Goal: Task Accomplishment & Management: Manage account settings

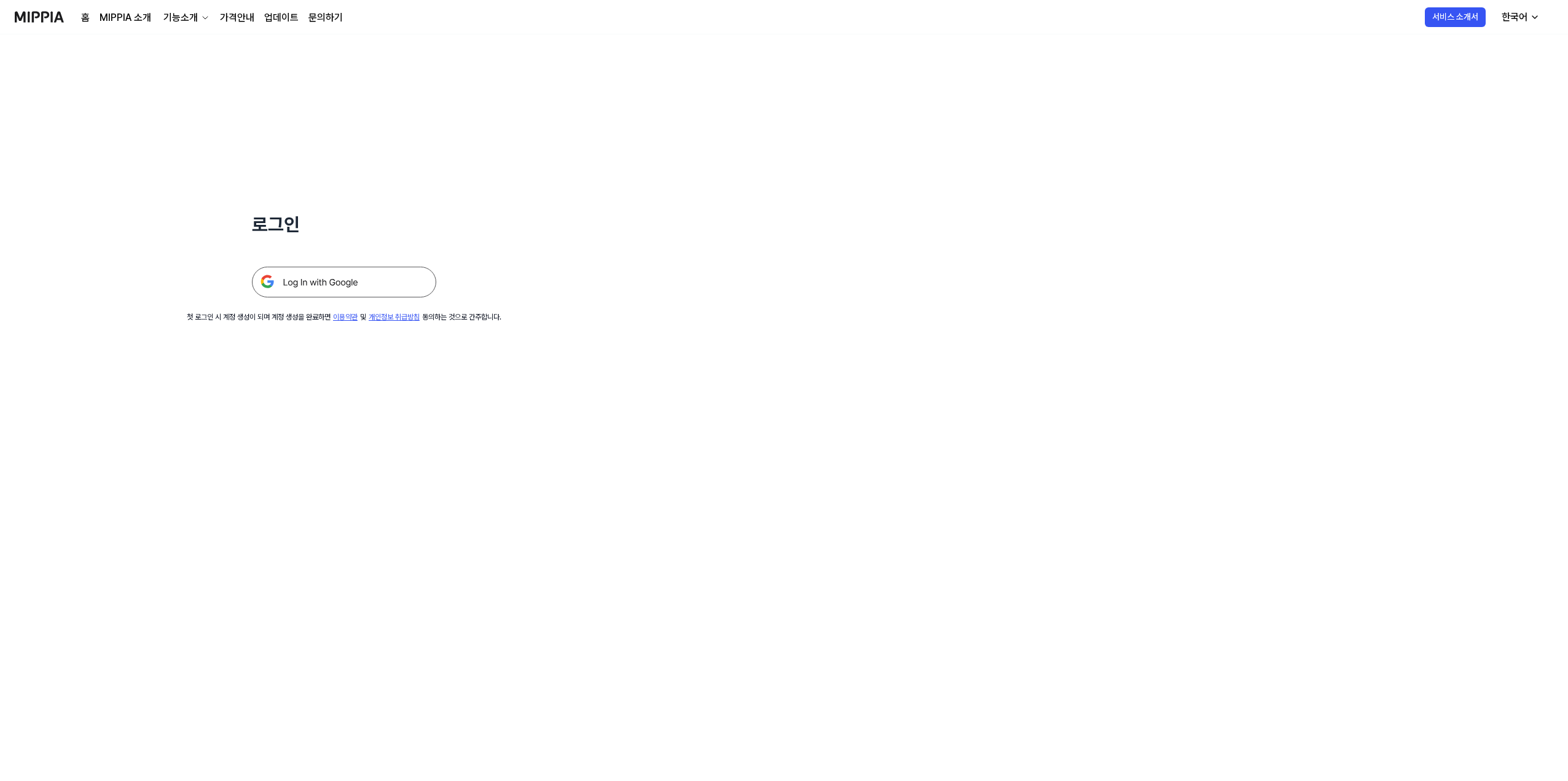
click at [328, 286] on img at bounding box center [343, 283] width 184 height 31
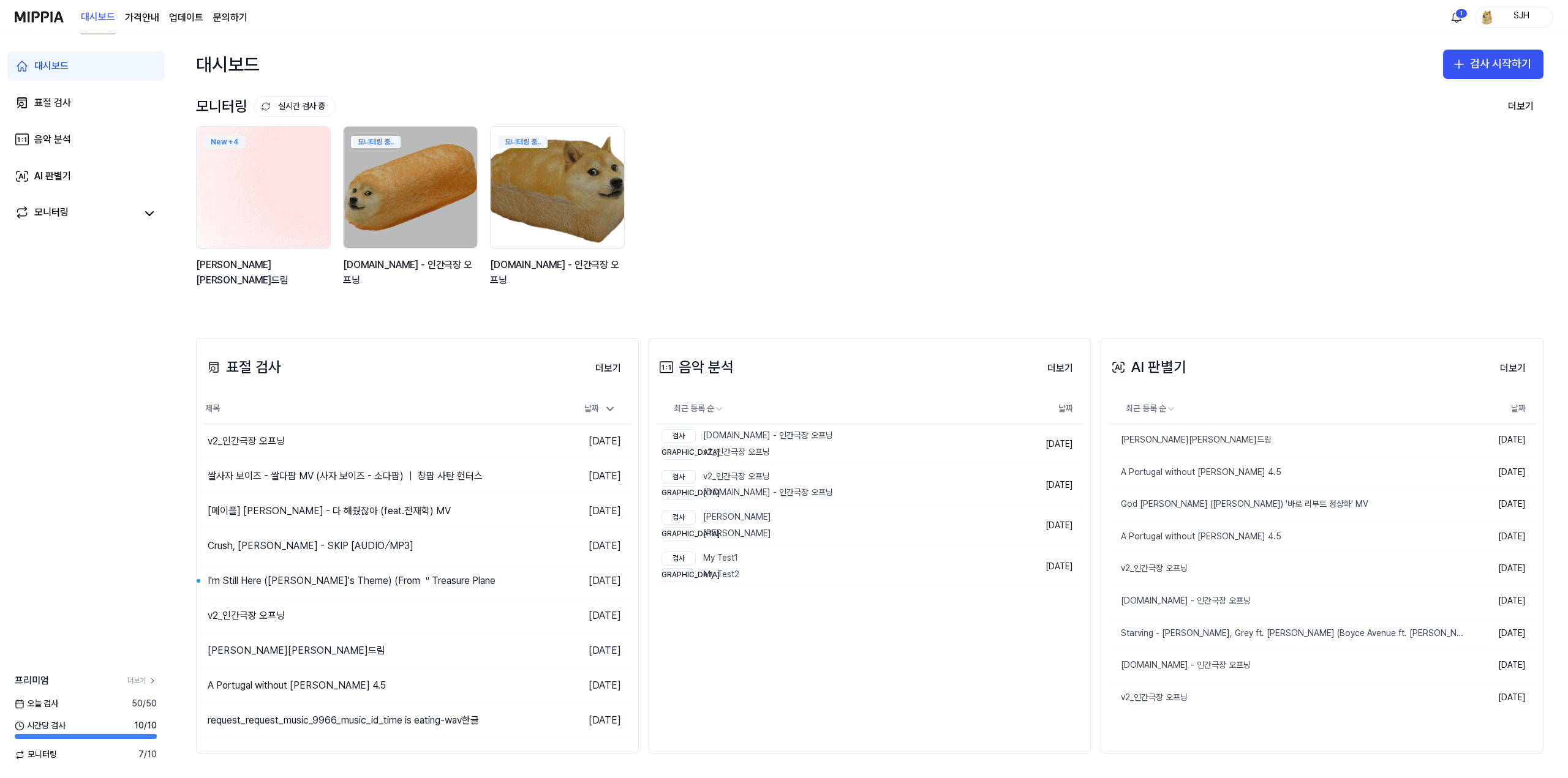
click at [279, 176] on img at bounding box center [263, 187] width 147 height 134
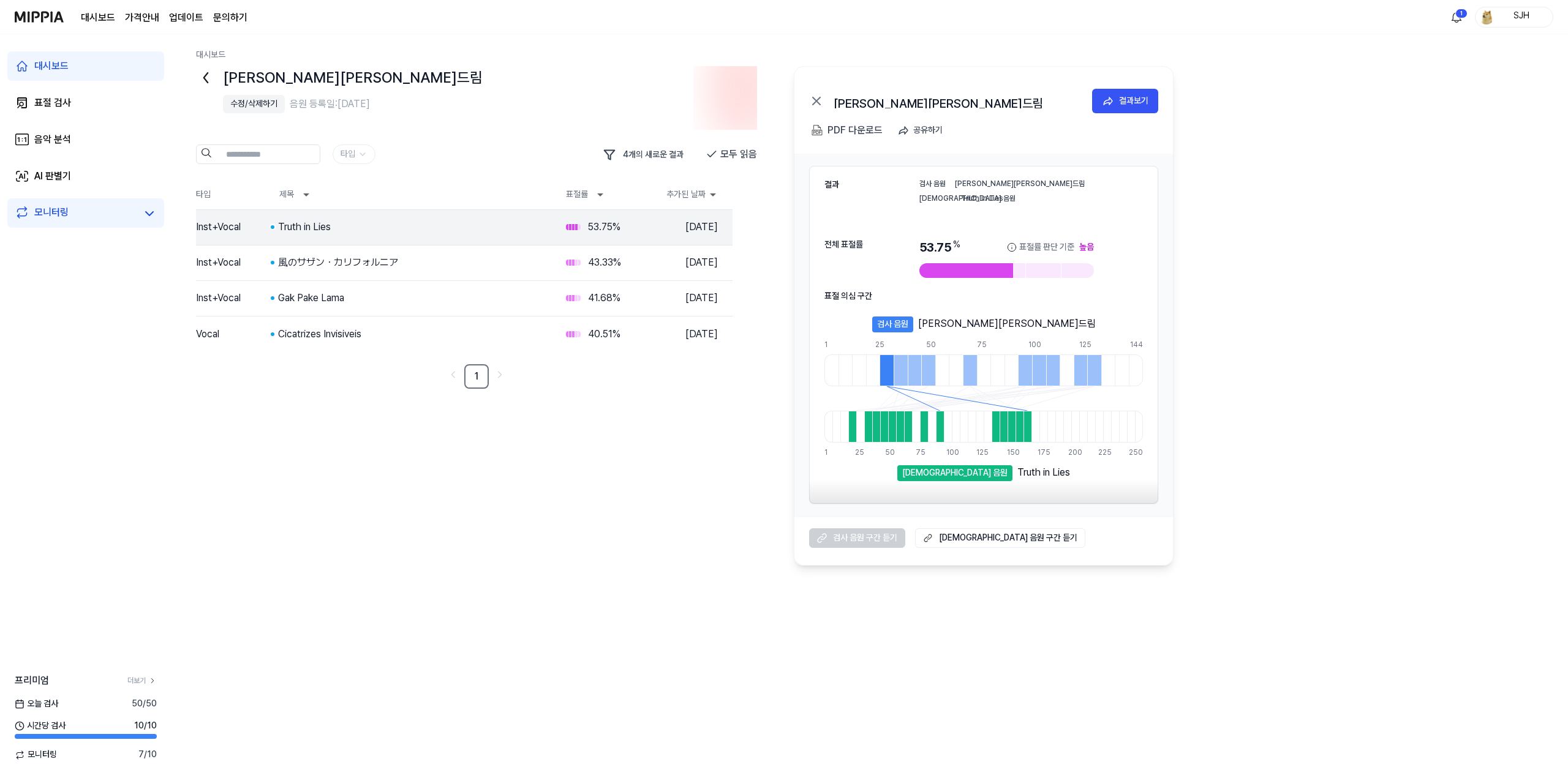
click at [208, 78] on icon at bounding box center [206, 78] width 19 height 19
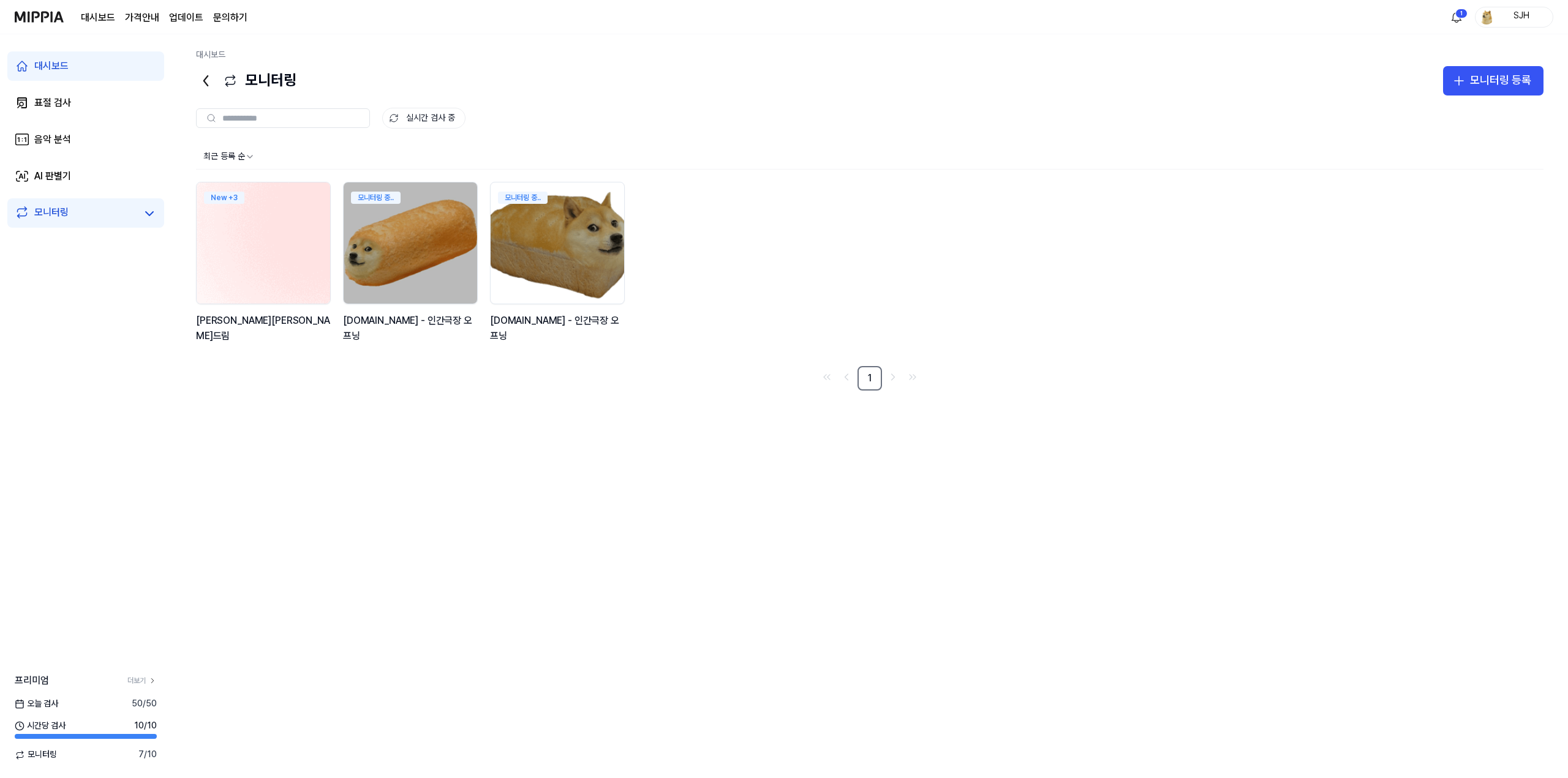
click at [254, 241] on img at bounding box center [263, 243] width 147 height 134
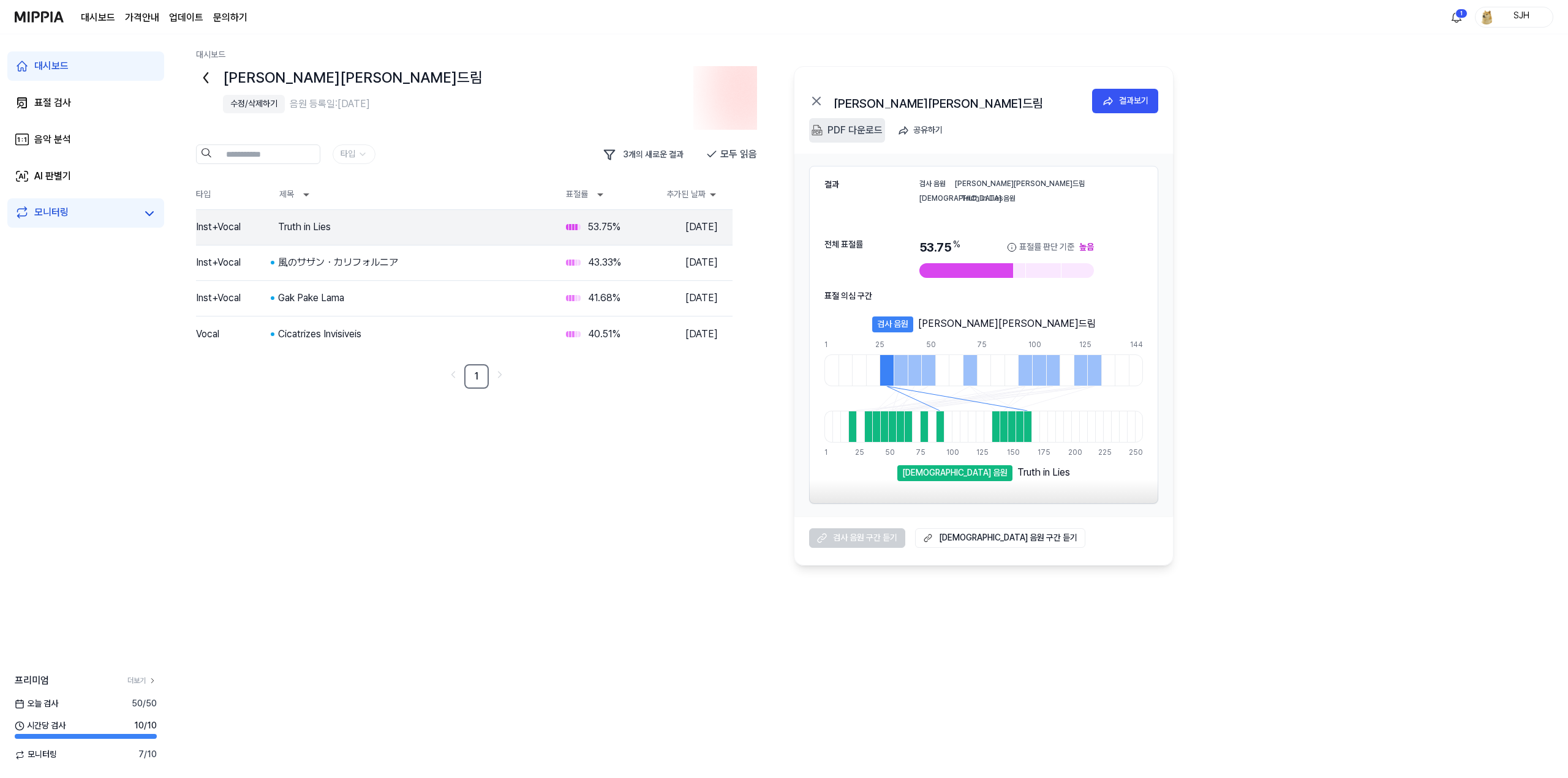
click at [851, 133] on div "PDF 다운로드" at bounding box center [854, 131] width 55 height 16
click at [576, 259] on icon at bounding box center [572, 262] width 12 height 12
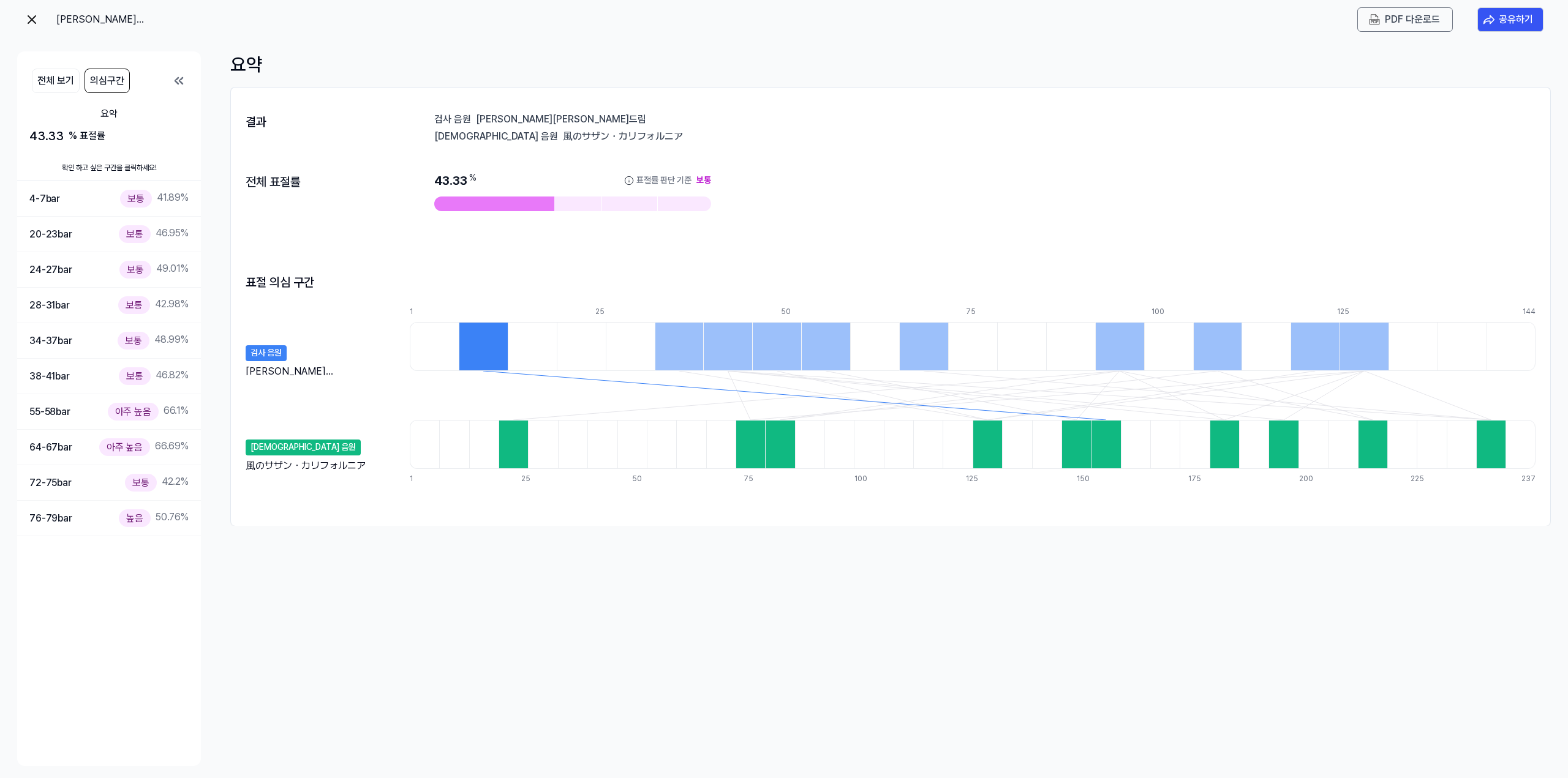
click at [37, 20] on img at bounding box center [32, 19] width 14 height 14
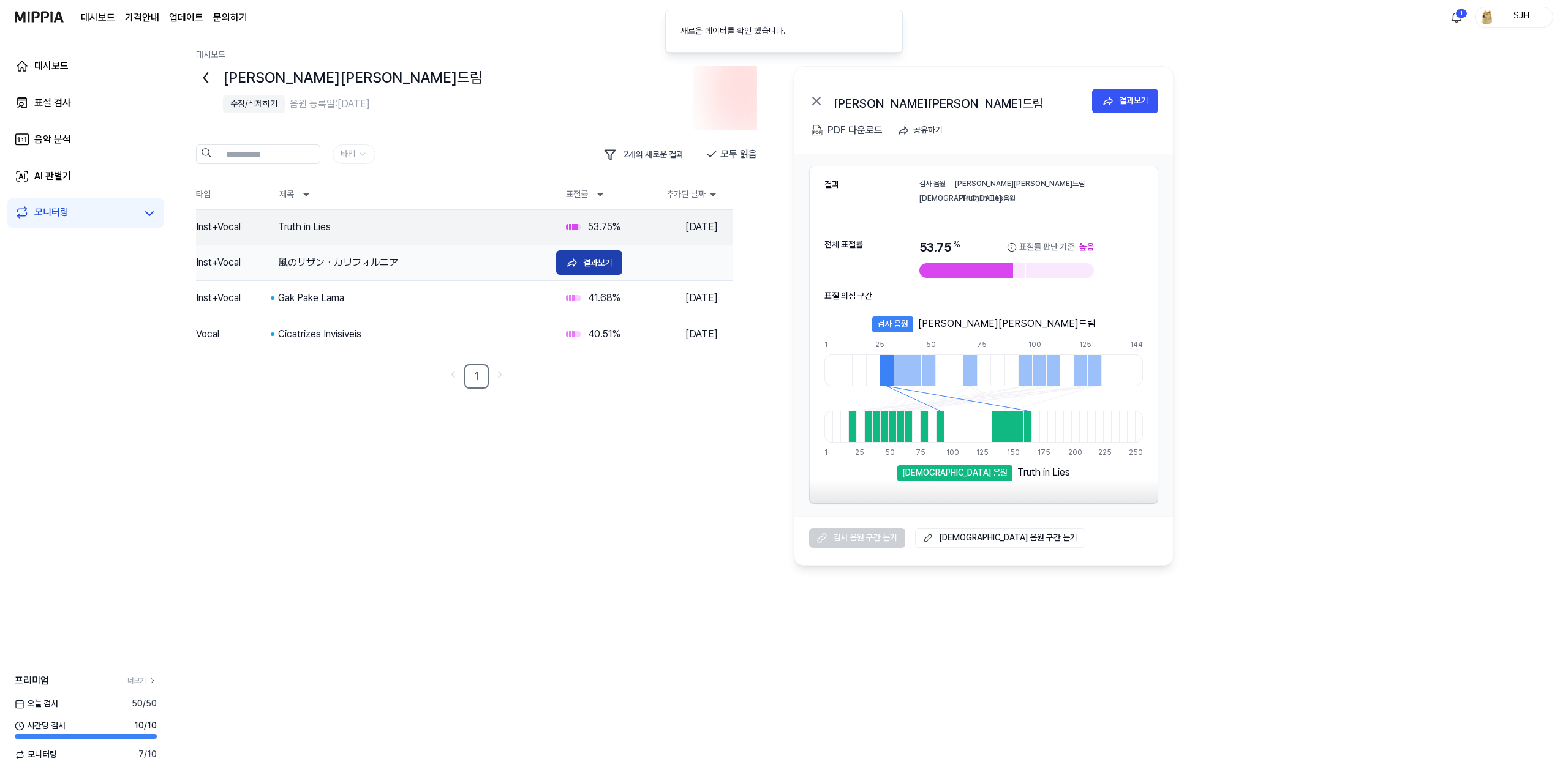
click at [575, 259] on icon at bounding box center [572, 262] width 12 height 12
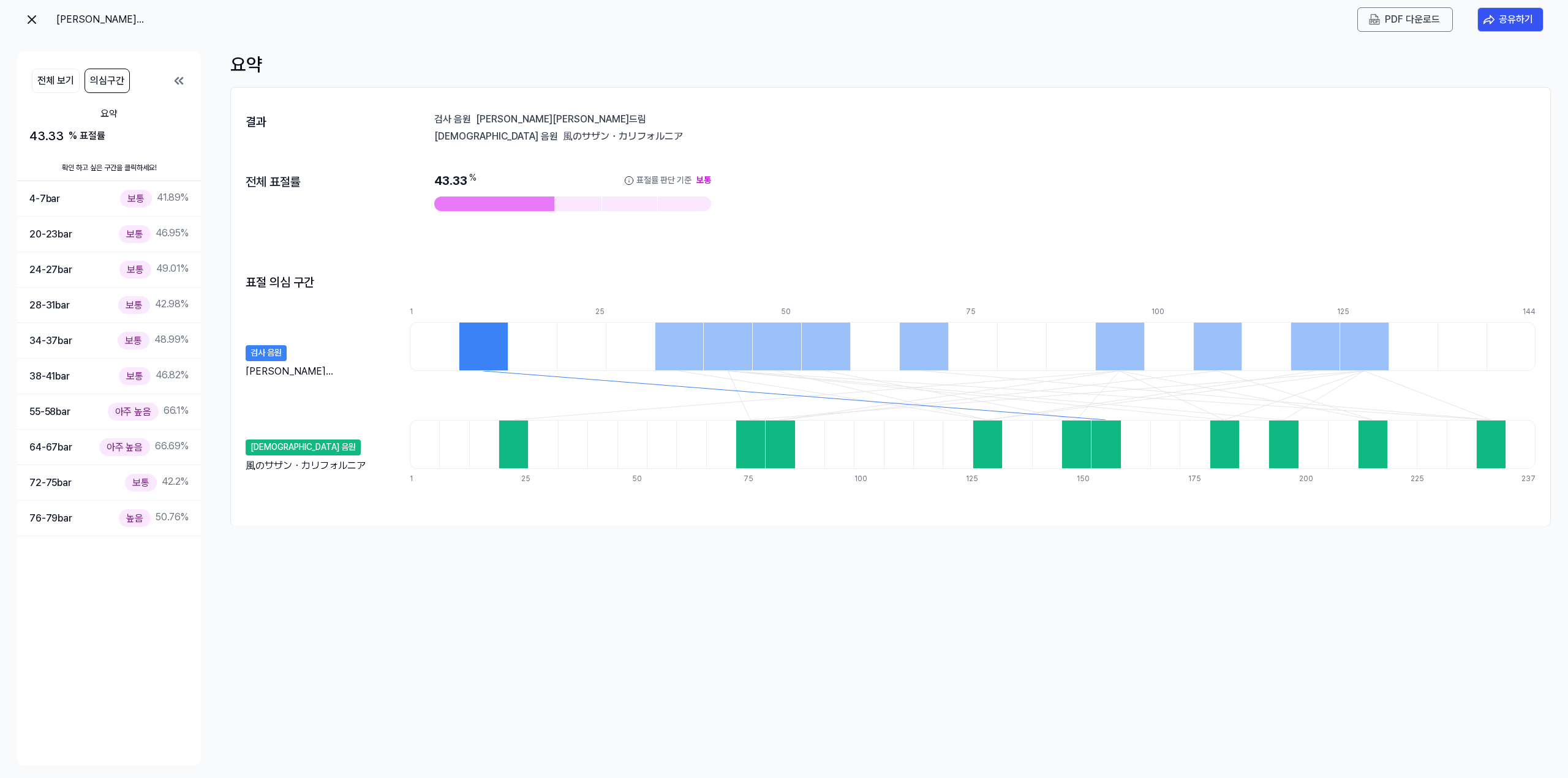
click at [1363, 27] on div "PDF 다운로드" at bounding box center [1405, 20] width 95 height 25
click at [1392, 12] on div "PDF 다운로드" at bounding box center [1411, 19] width 55 height 16
click at [31, 23] on img at bounding box center [32, 19] width 14 height 14
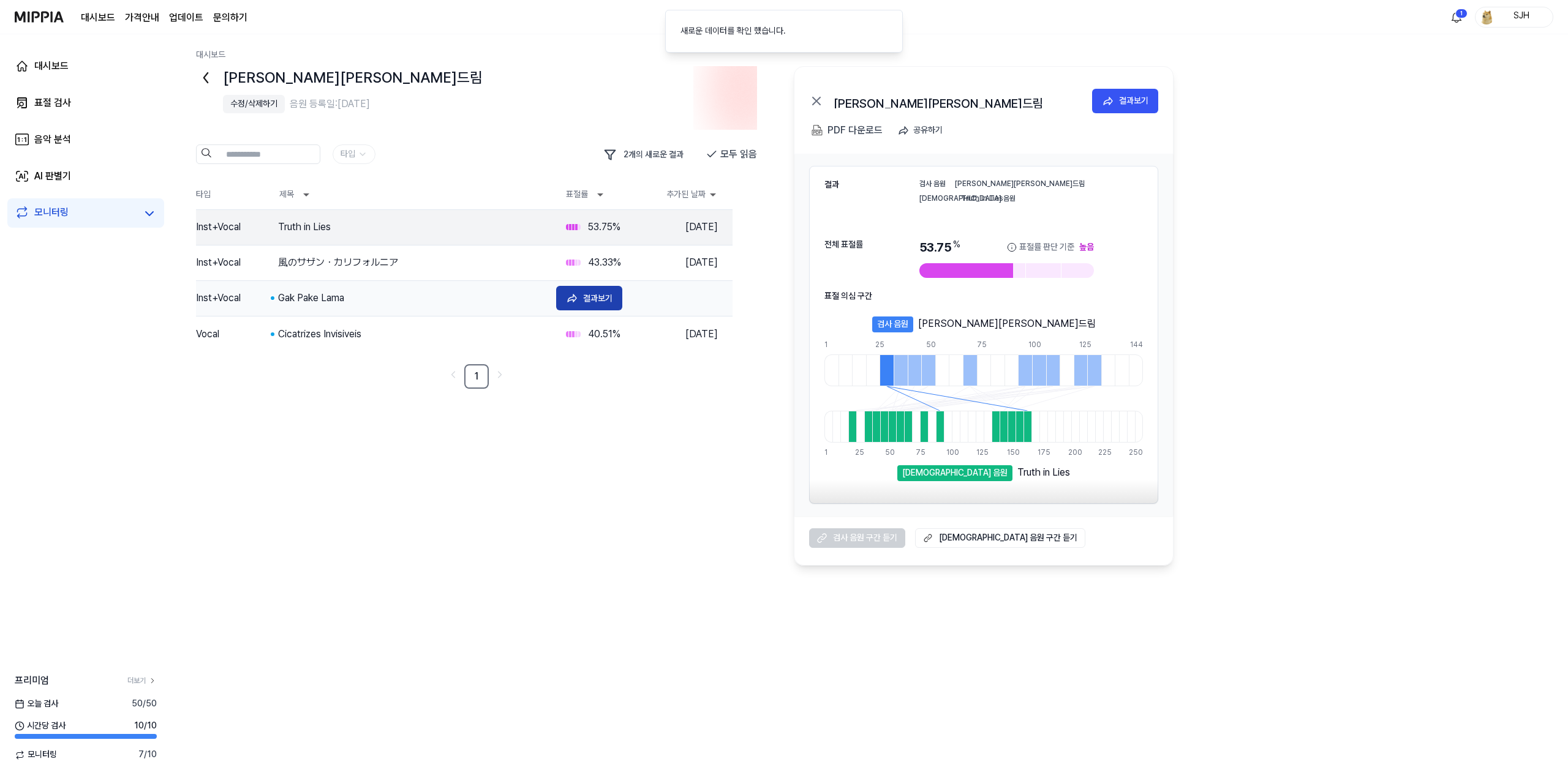
click at [588, 289] on button "결과보기" at bounding box center [589, 299] width 66 height 25
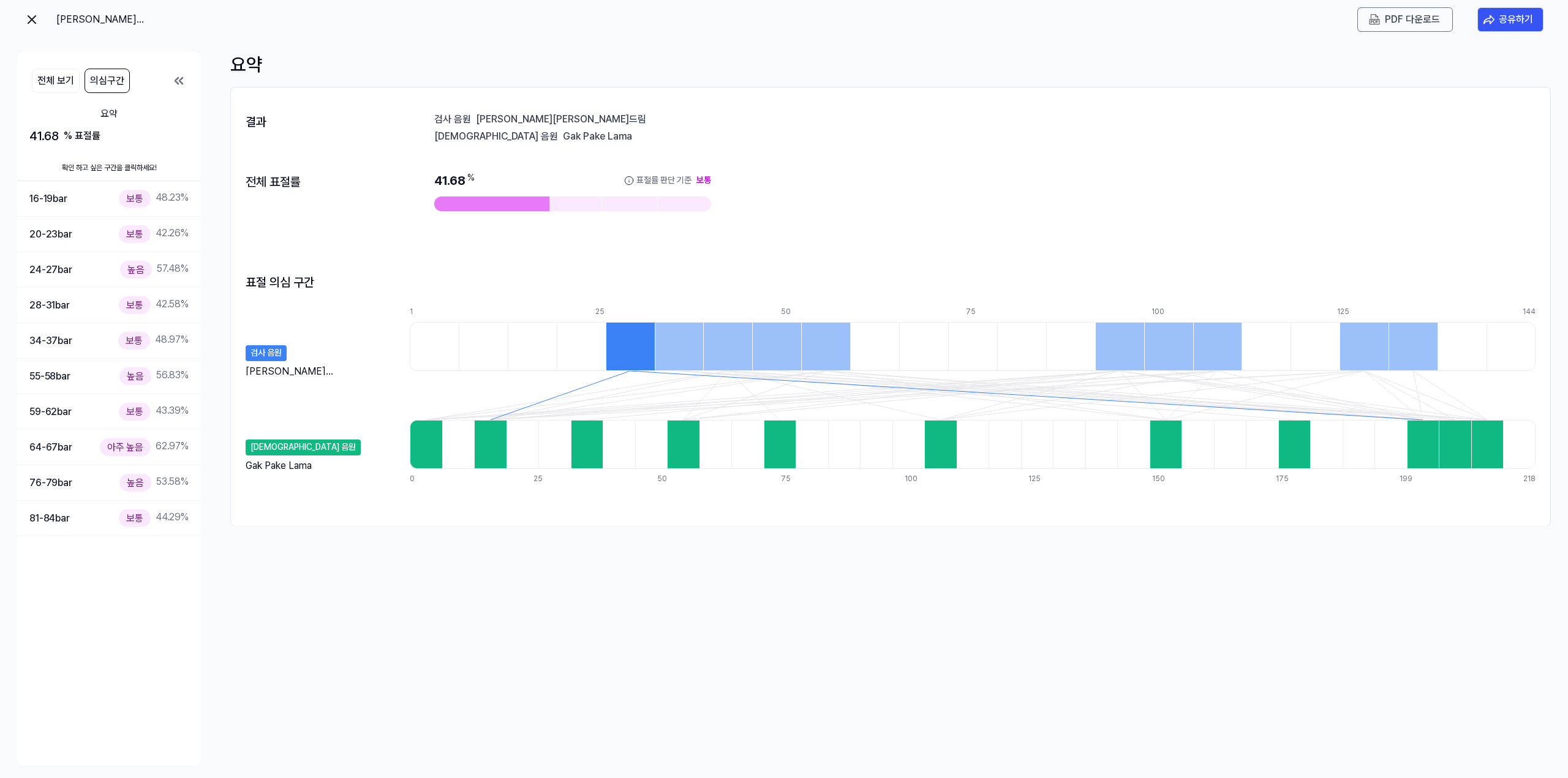
click at [1371, 17] on img at bounding box center [1374, 19] width 11 height 11
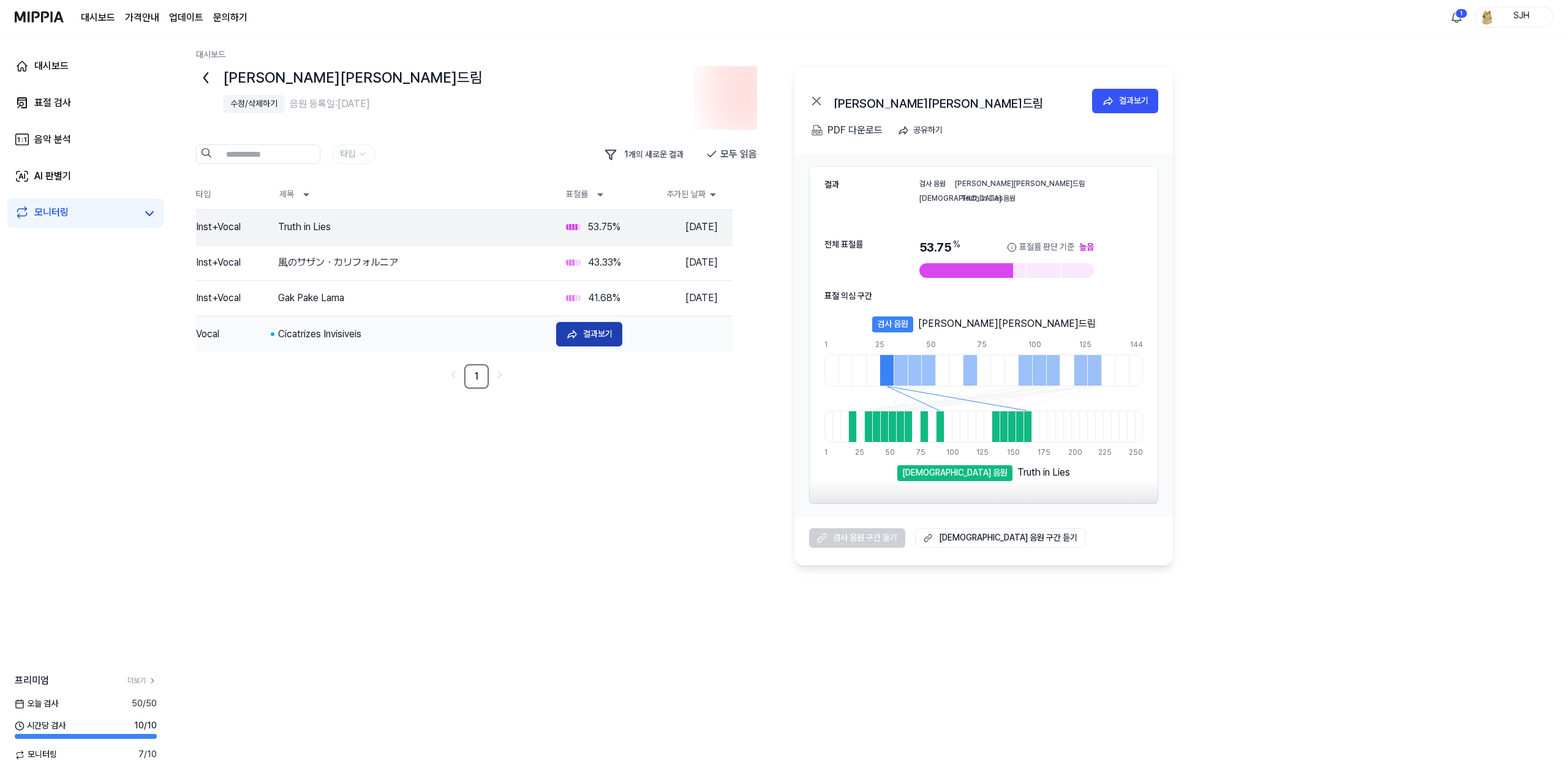
click at [579, 332] on button "결과보기" at bounding box center [589, 334] width 66 height 25
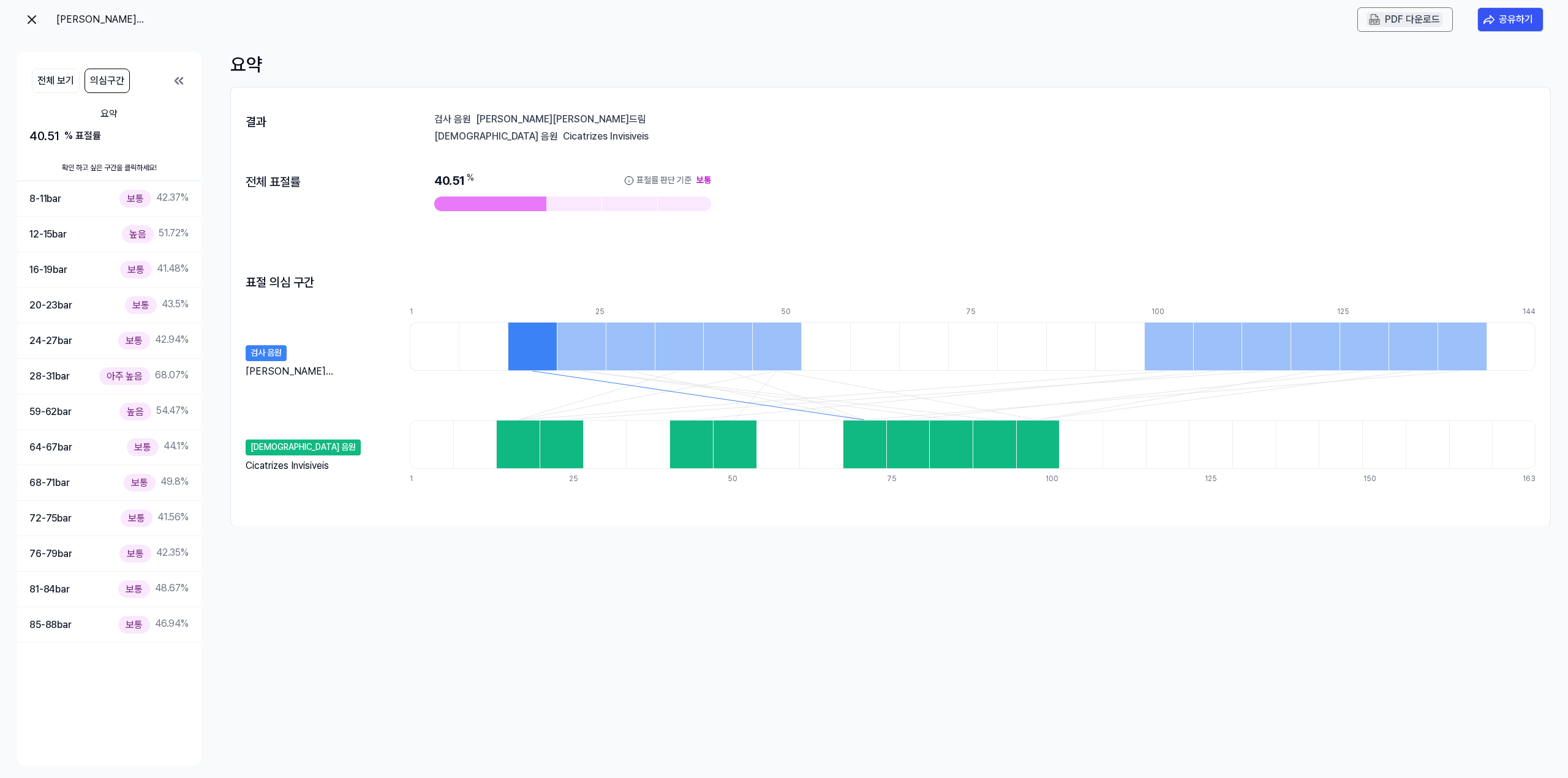
click at [1397, 14] on div "PDF 다운로드" at bounding box center [1411, 19] width 55 height 16
click at [27, 17] on img at bounding box center [32, 19] width 14 height 14
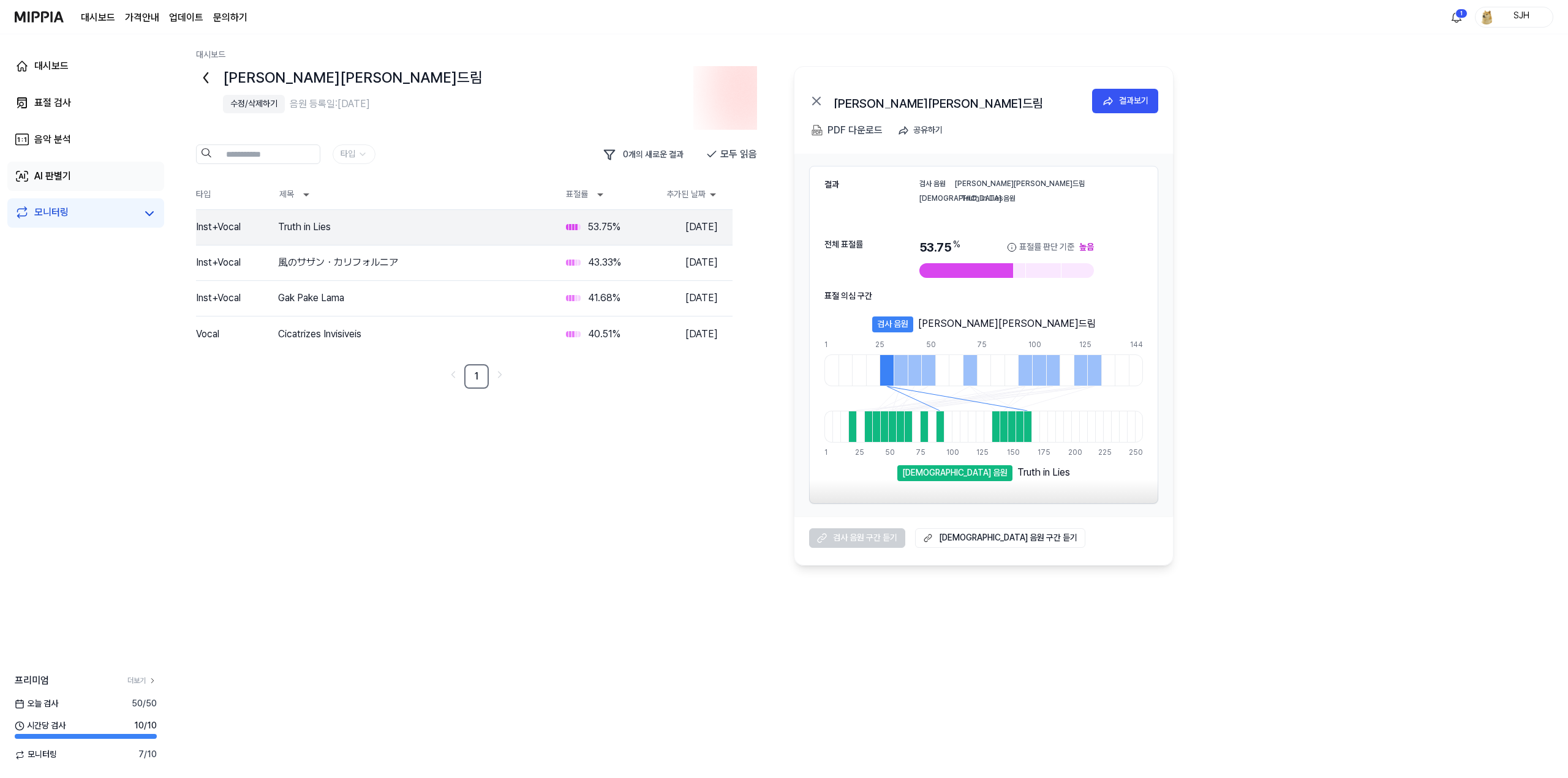
click at [76, 180] on link "AI 판별기" at bounding box center [86, 176] width 157 height 30
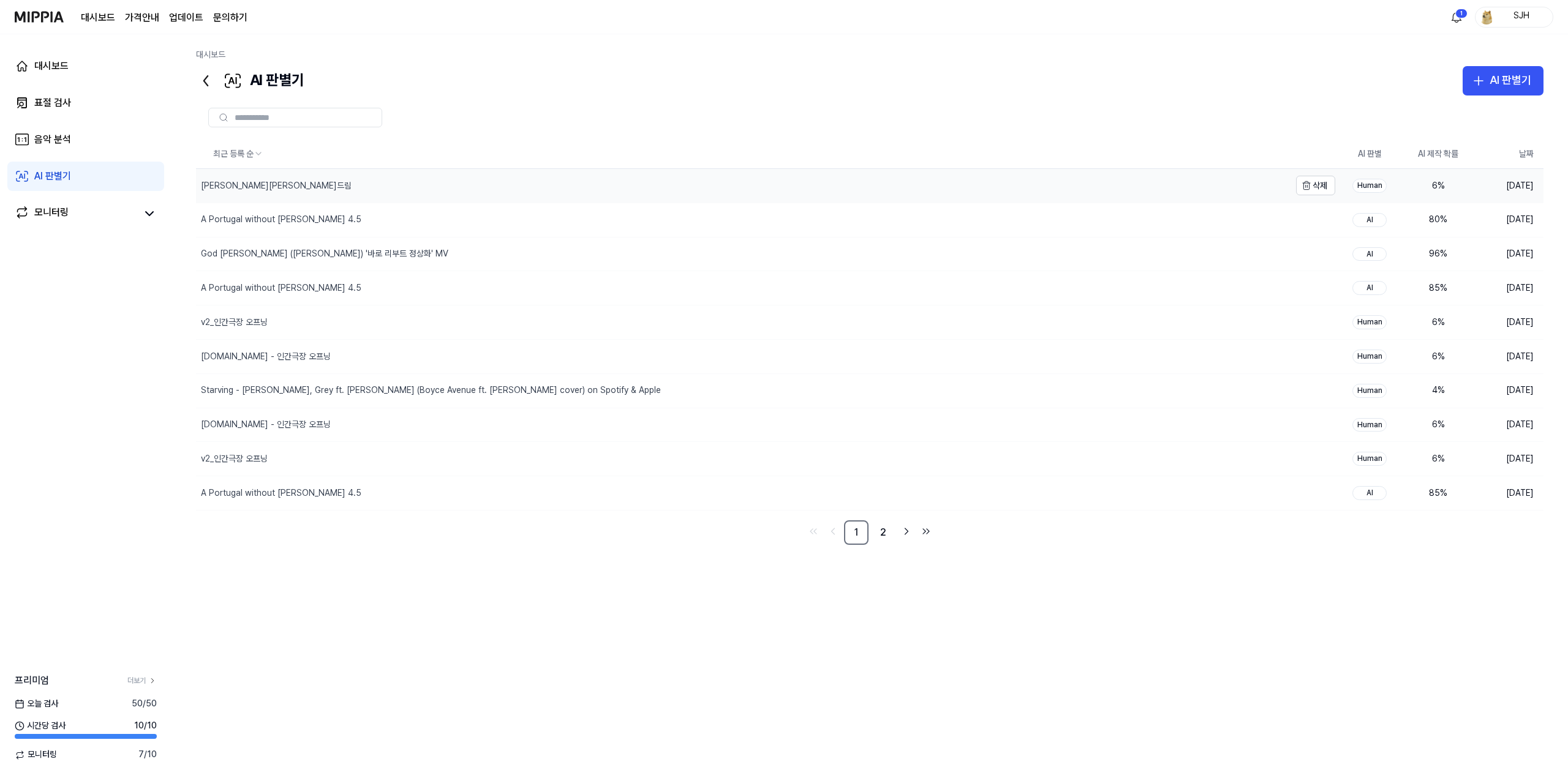
click at [313, 194] on div "[PERSON_NAME][PERSON_NAME]드림" at bounding box center [743, 185] width 1094 height 34
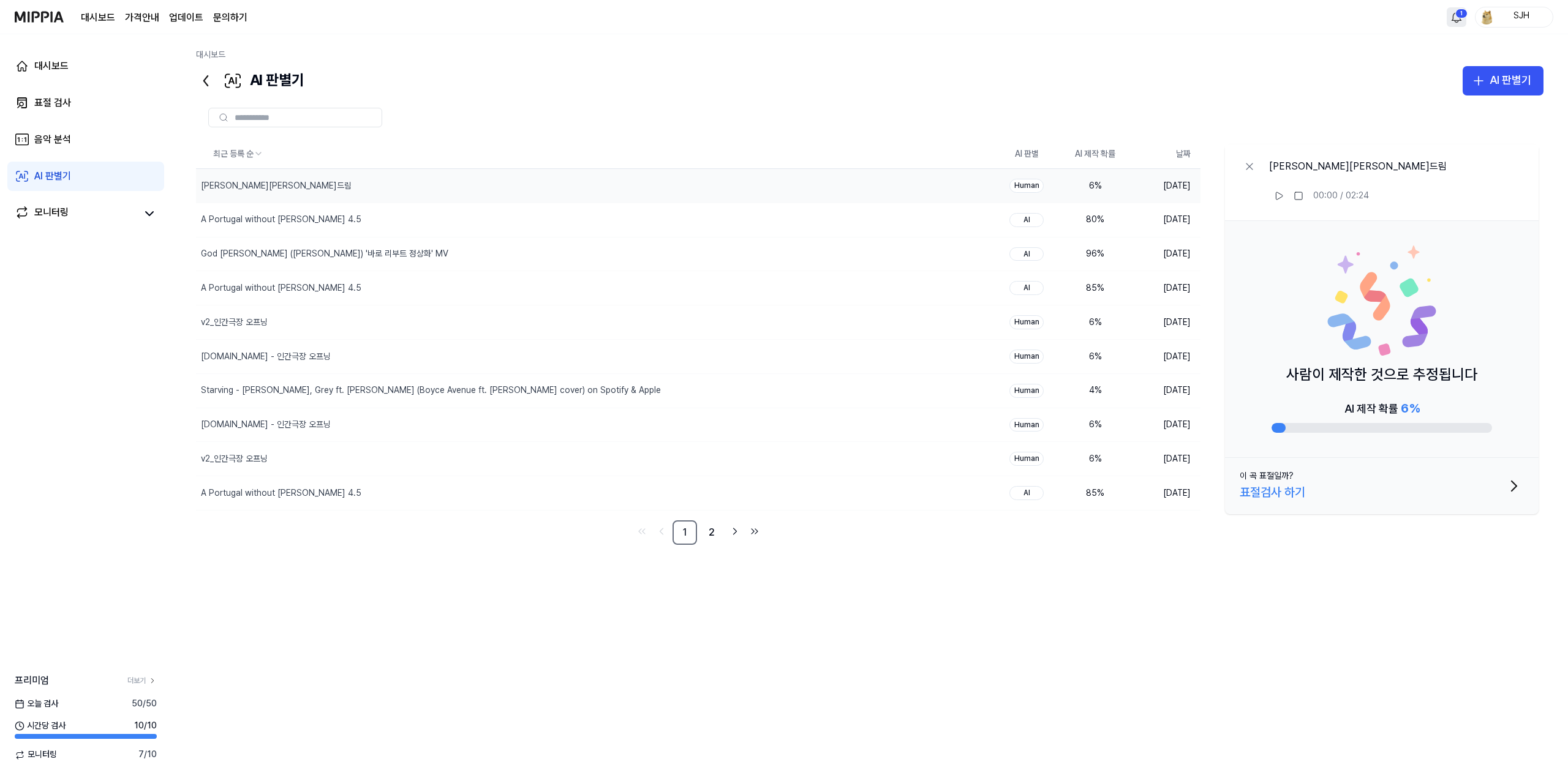
click at [1452, 12] on html "대시보드 가격안내 업데이트 문의하기 1 SJH 대시보드 표절 검사 음악 분석 AI 판별기 모니터링 프리미엄 더보기 [DATE] 검사 50 / …" at bounding box center [784, 389] width 1568 height 778
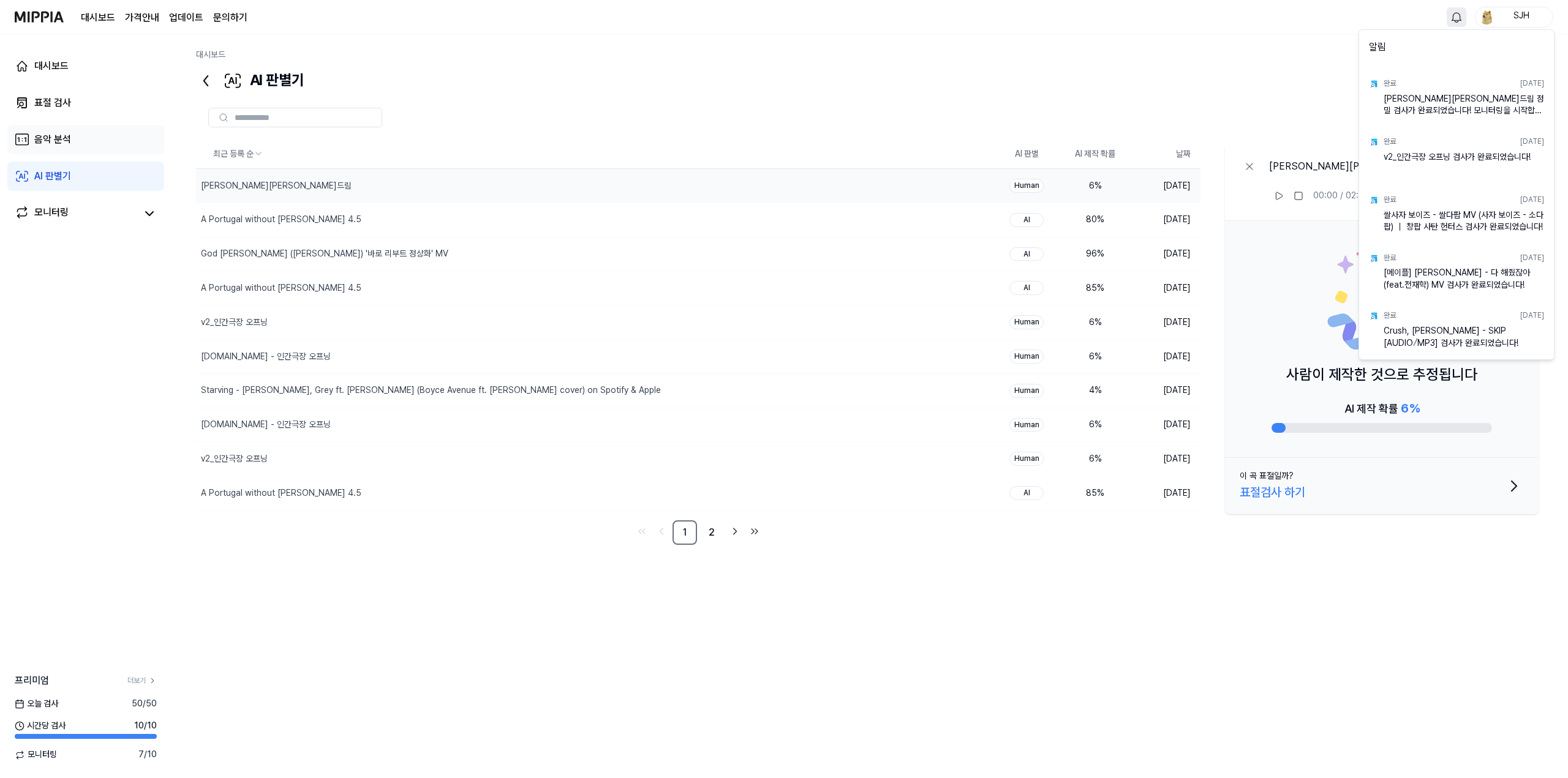
click at [68, 141] on html "대시보드 가격안내 업데이트 문의하기 SJH 대시보드 표절 검사 음악 분석 AI 판별기 모니터링 프리미엄 더보기 [DATE] 검사 50 / 50…" at bounding box center [784, 389] width 1568 height 778
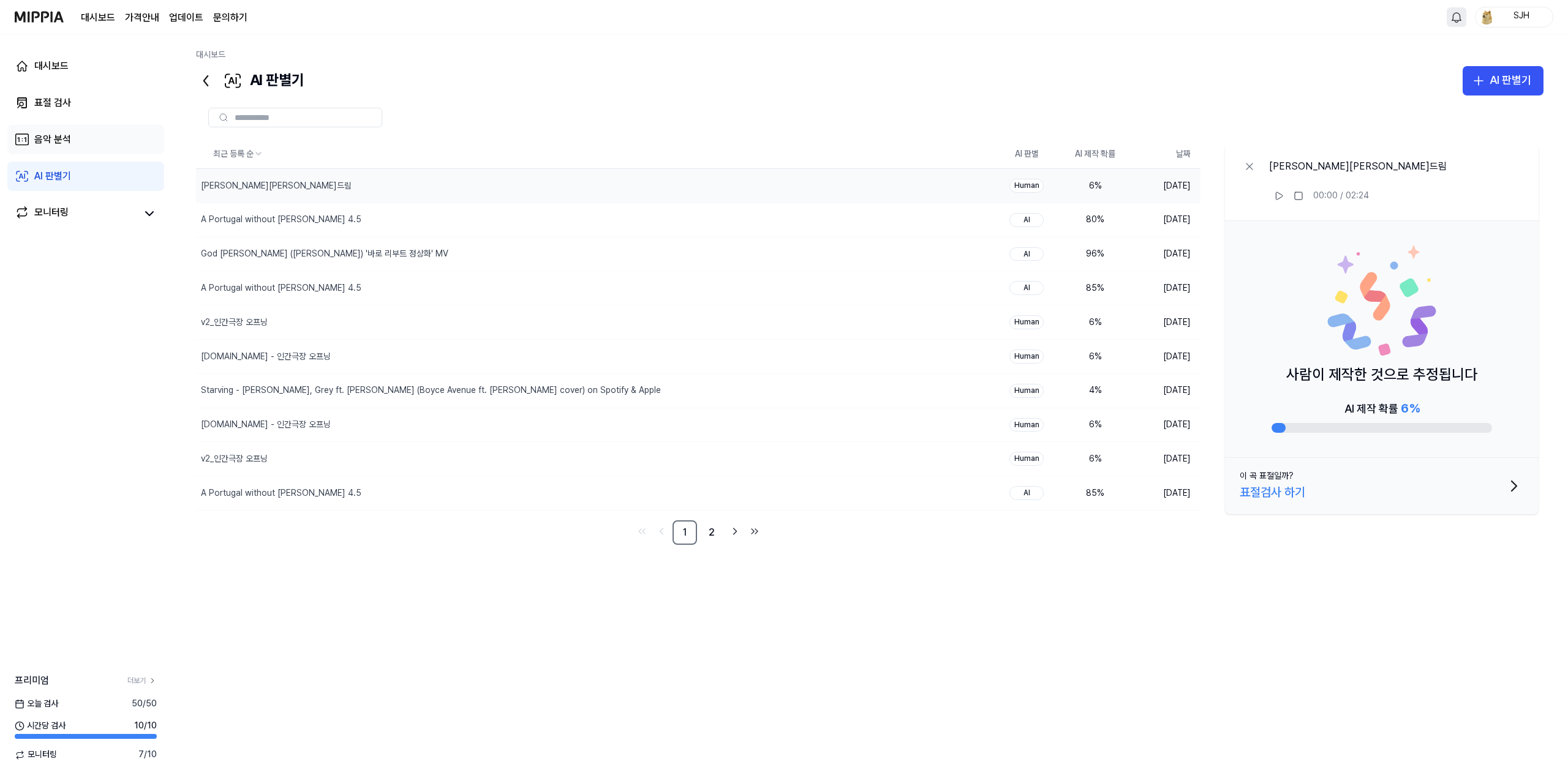
click at [68, 141] on div "음악 분석" at bounding box center [53, 139] width 37 height 14
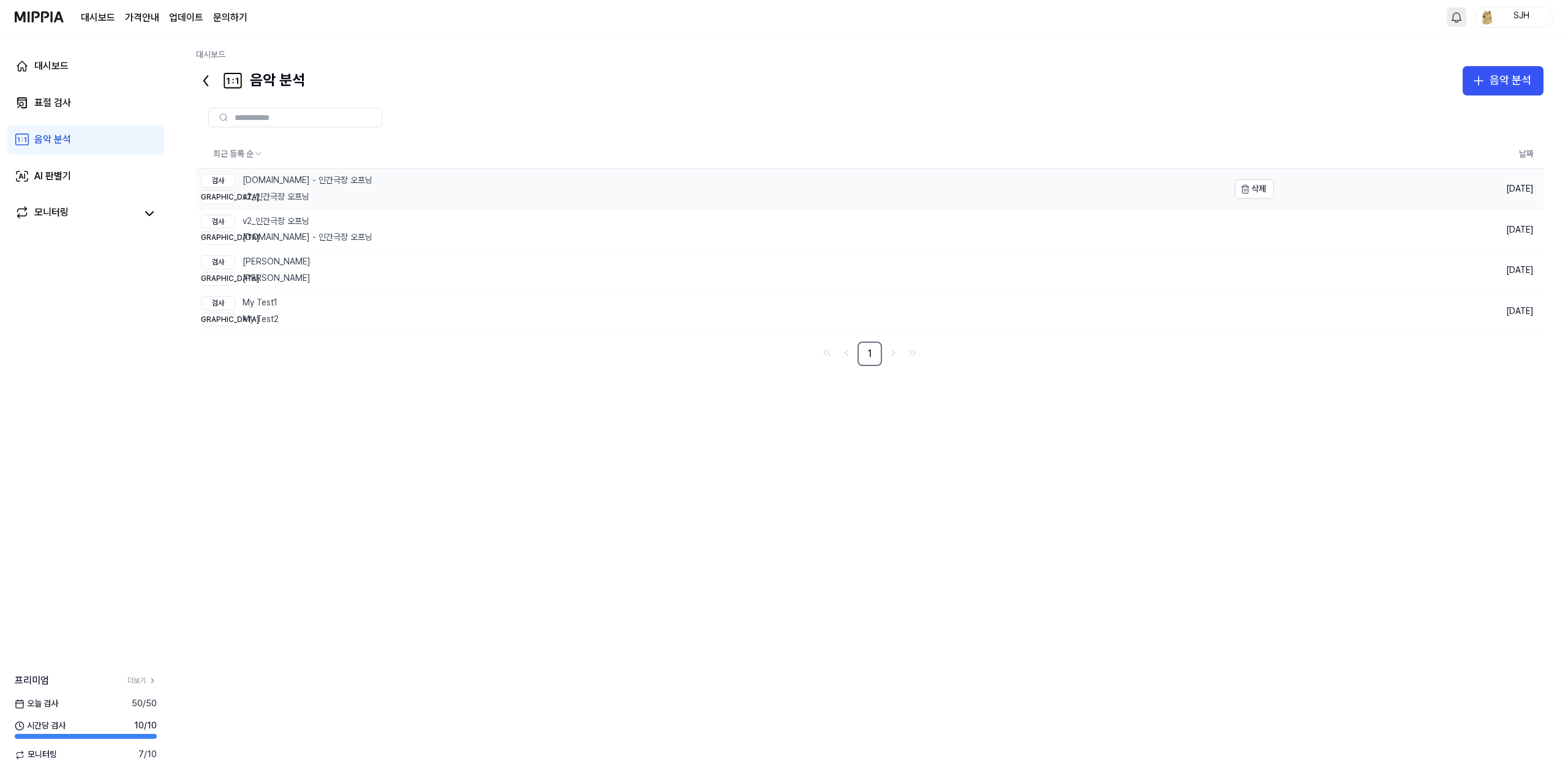
click at [354, 189] on div "검사 [DOMAIN_NAME] - 인간극장 오프닝 비교 v2_인간극장 오프닝" at bounding box center [285, 189] width 179 height 40
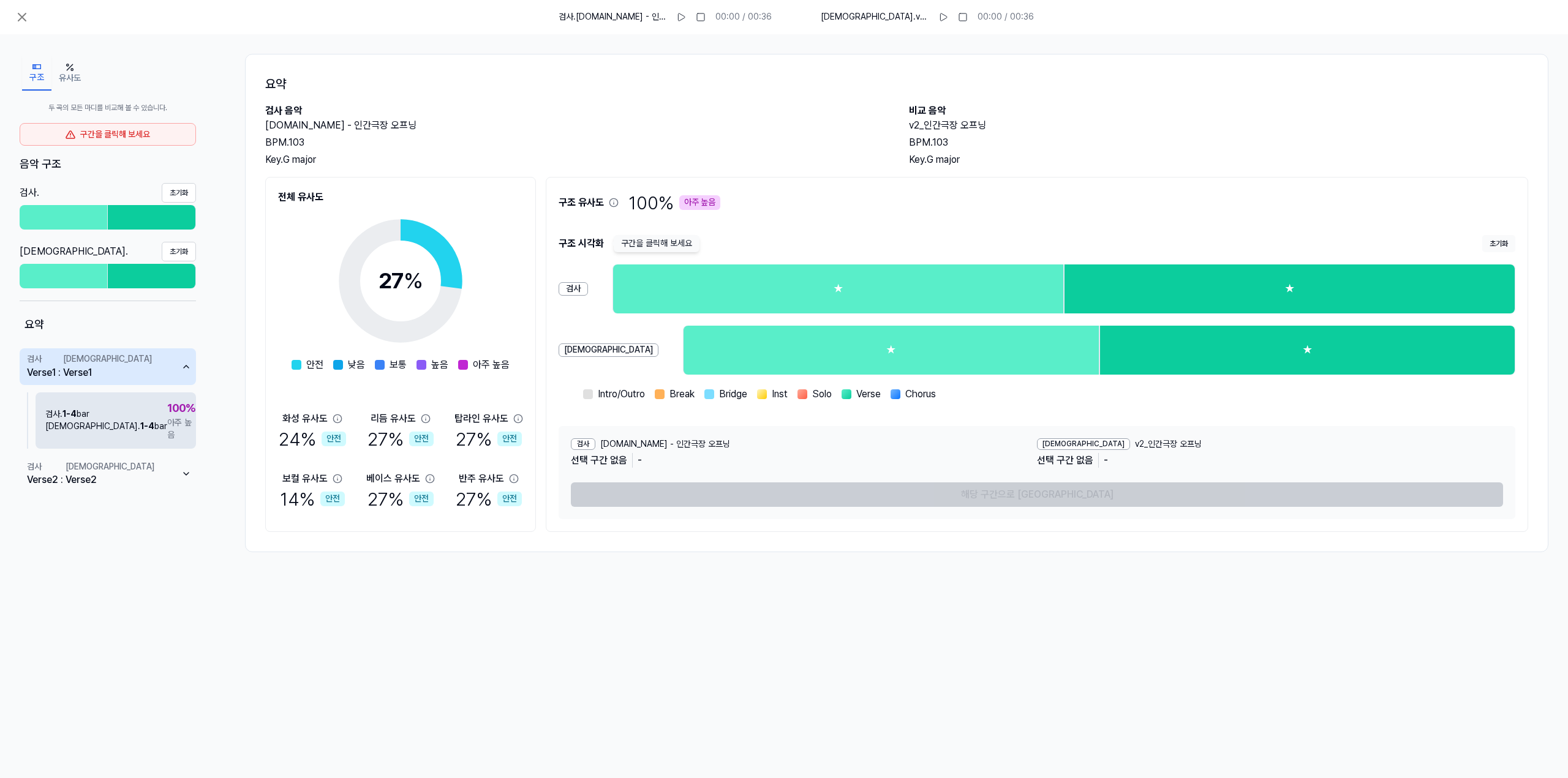
click at [167, 415] on span "100 %" at bounding box center [181, 408] width 28 height 17
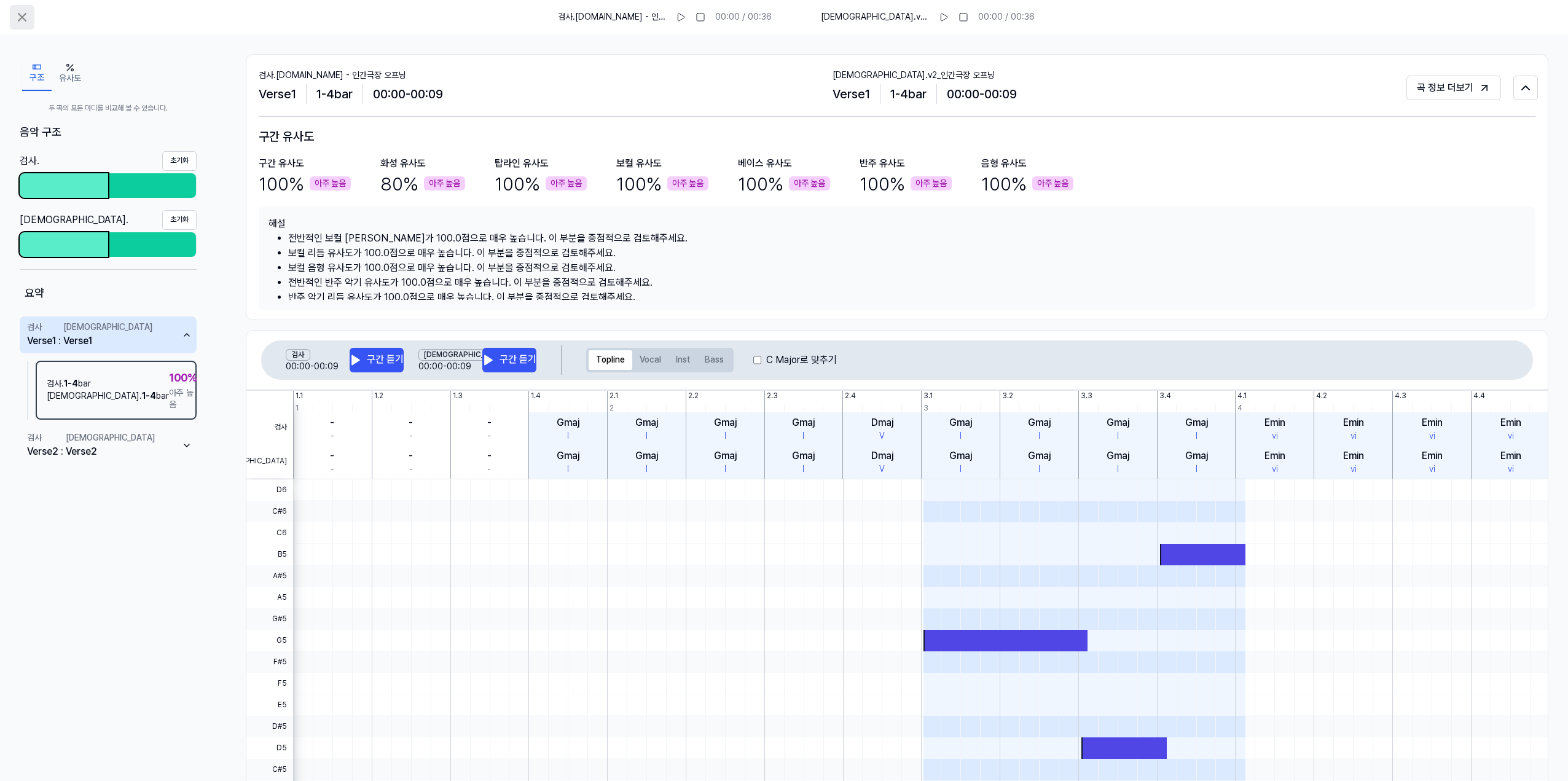
click at [26, 22] on icon at bounding box center [21, 16] width 14 height 14
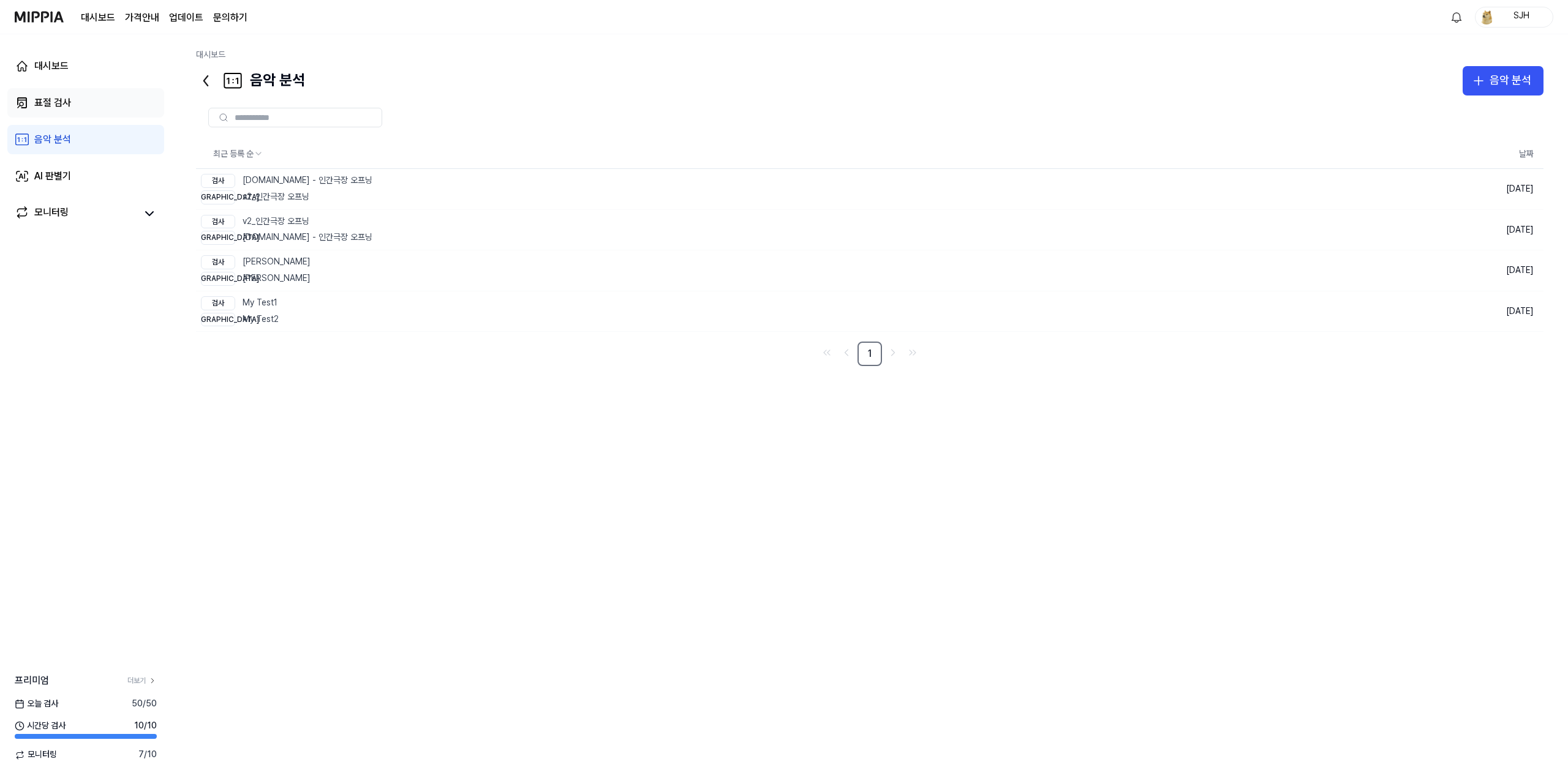
click at [55, 100] on div "표절 검사" at bounding box center [53, 102] width 37 height 14
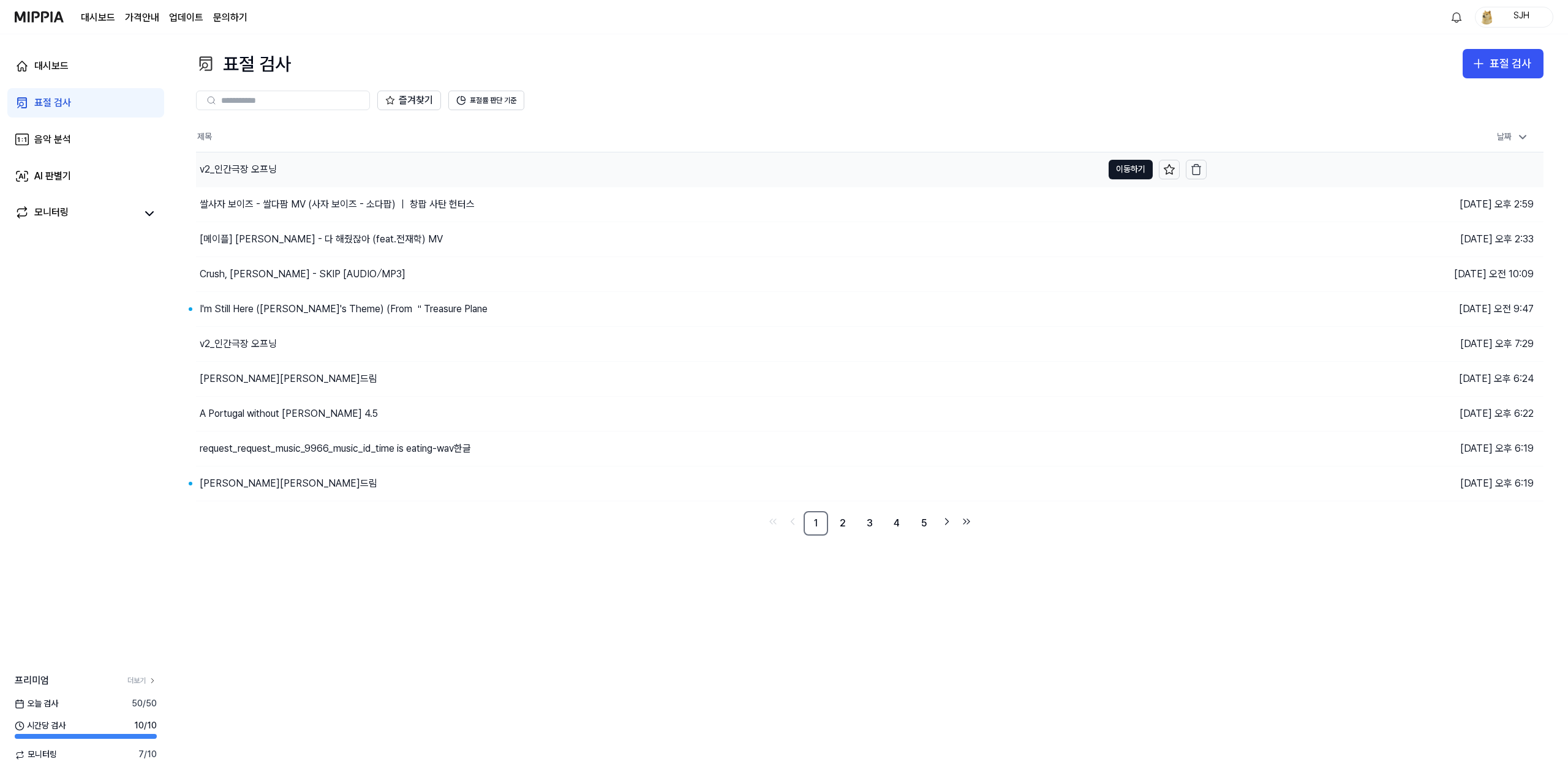
click at [515, 184] on div "v2_인간극장 오프닝" at bounding box center [649, 170] width 907 height 35
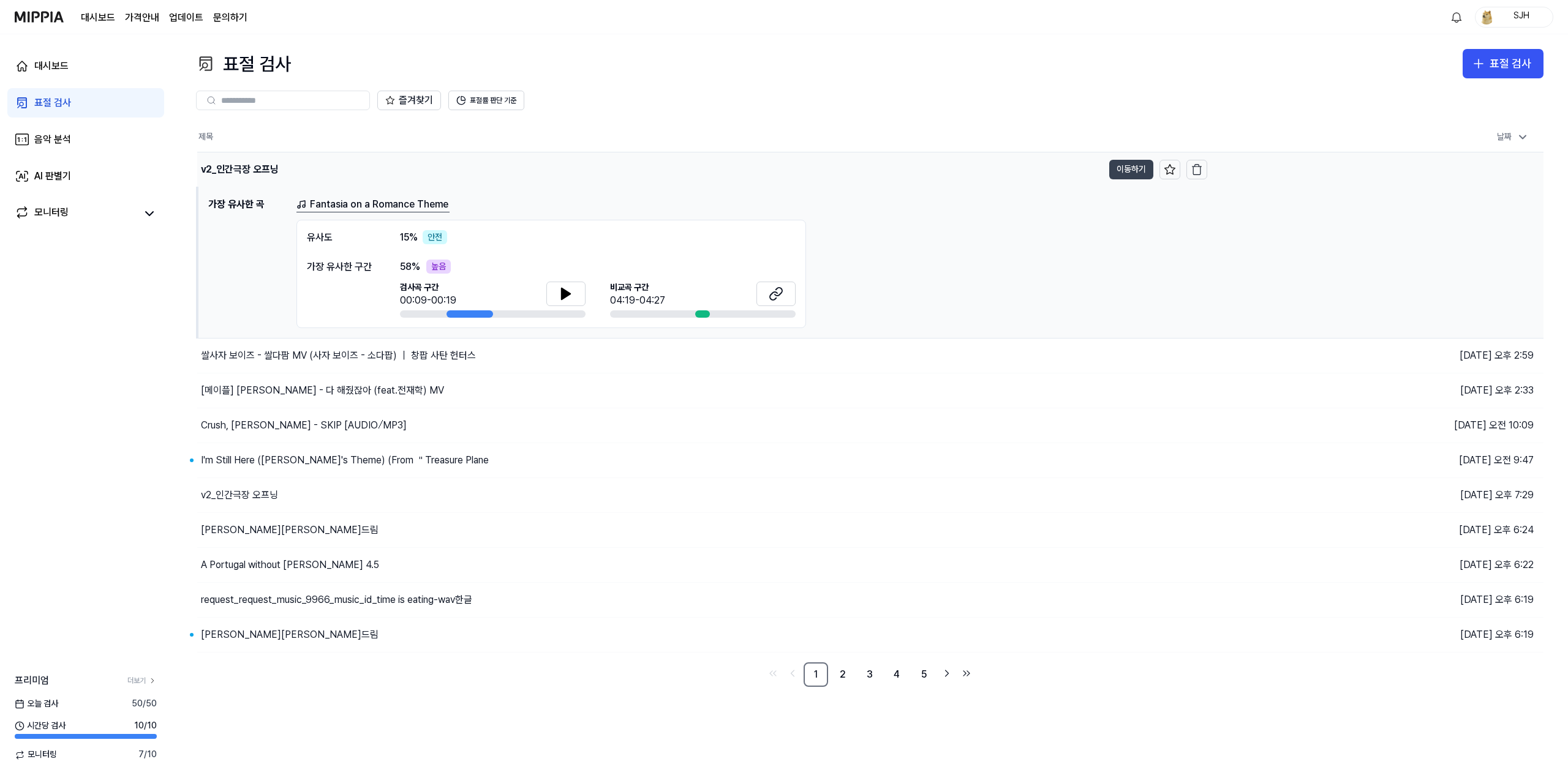
click at [1138, 170] on button "이동하기" at bounding box center [1132, 169] width 44 height 19
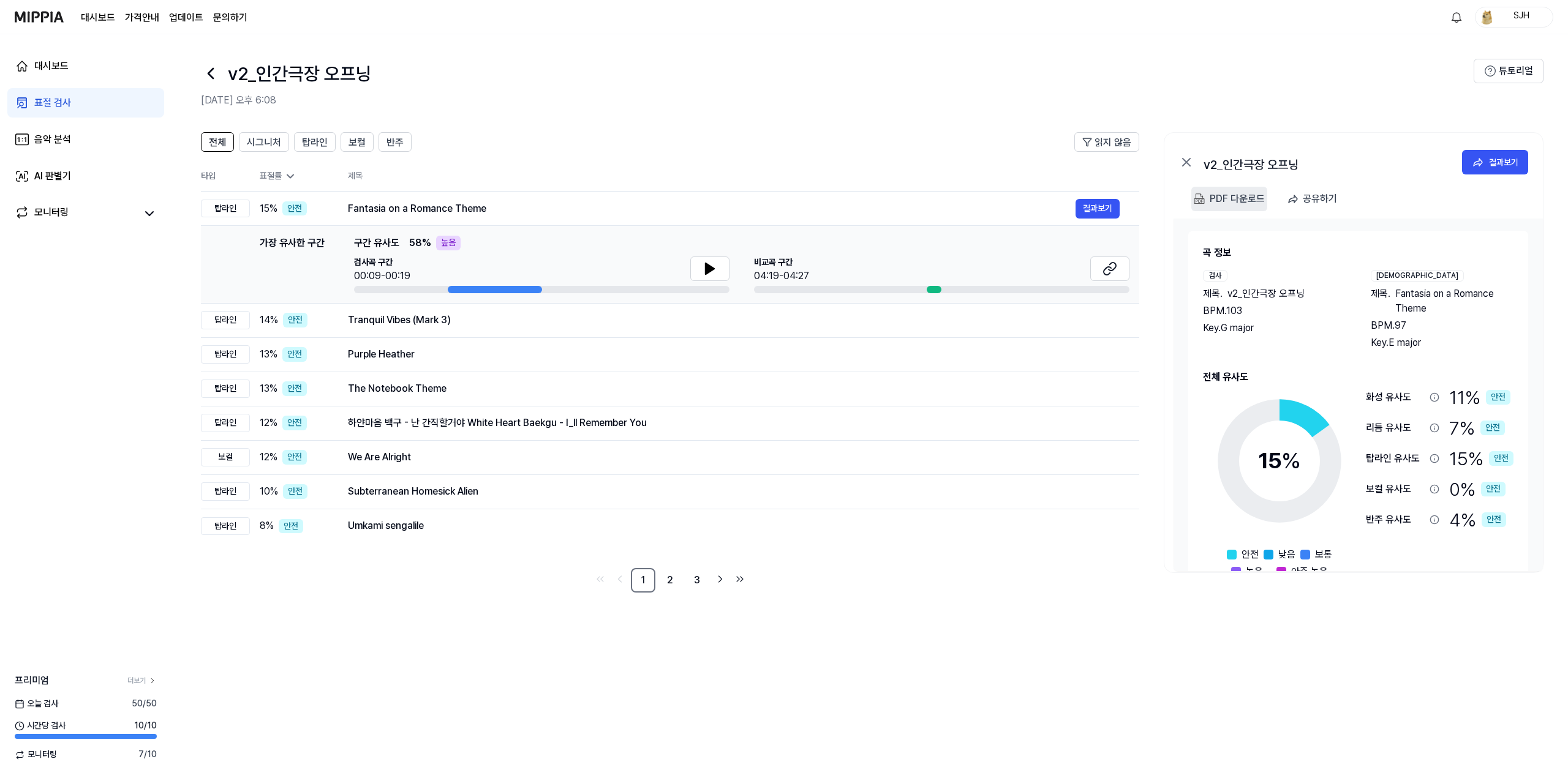
click at [1247, 192] on div "PDF 다운로드" at bounding box center [1237, 199] width 55 height 16
click at [58, 72] on div "대시보드" at bounding box center [52, 65] width 35 height 14
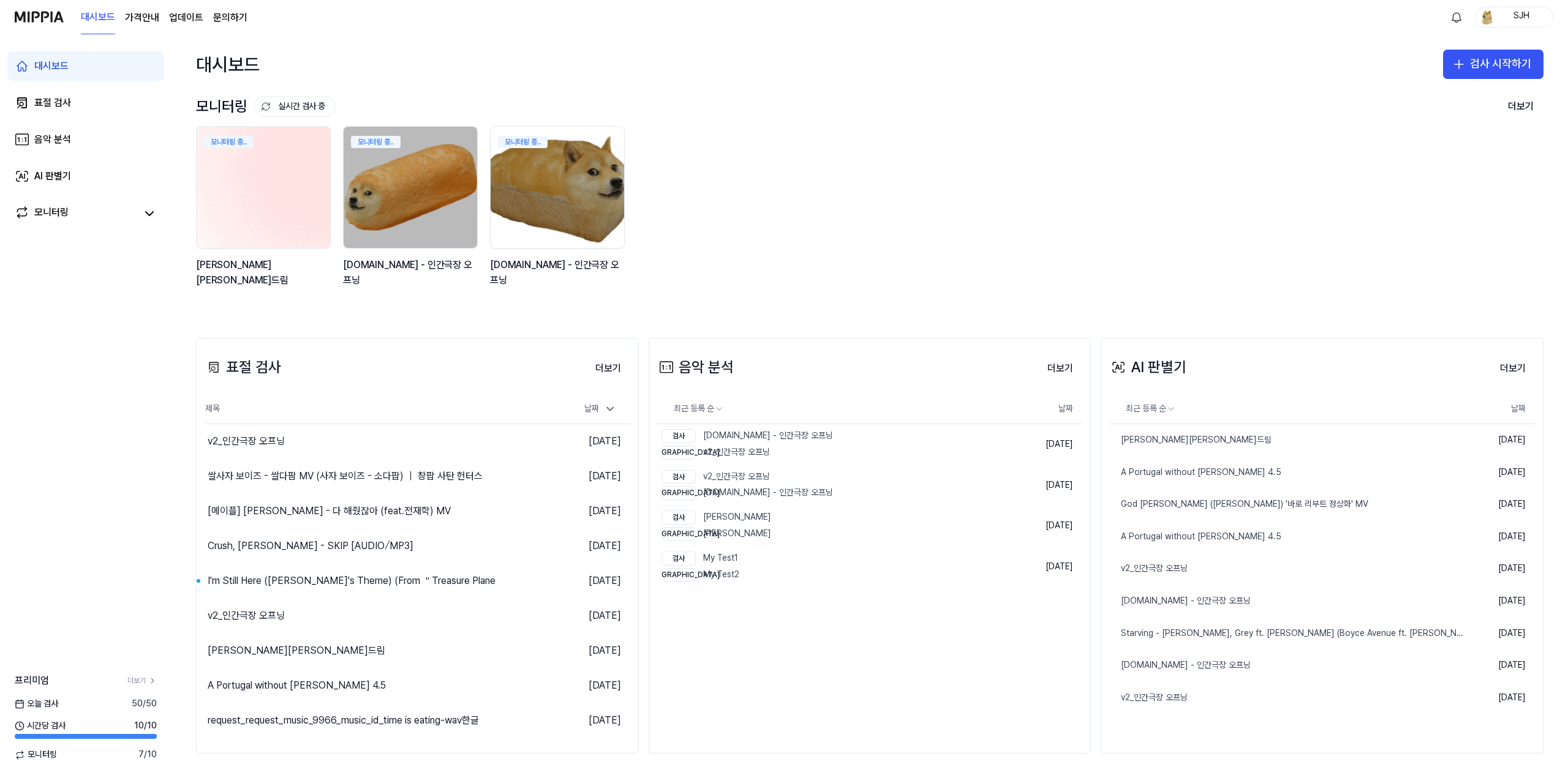
click at [271, 196] on img at bounding box center [263, 187] width 147 height 134
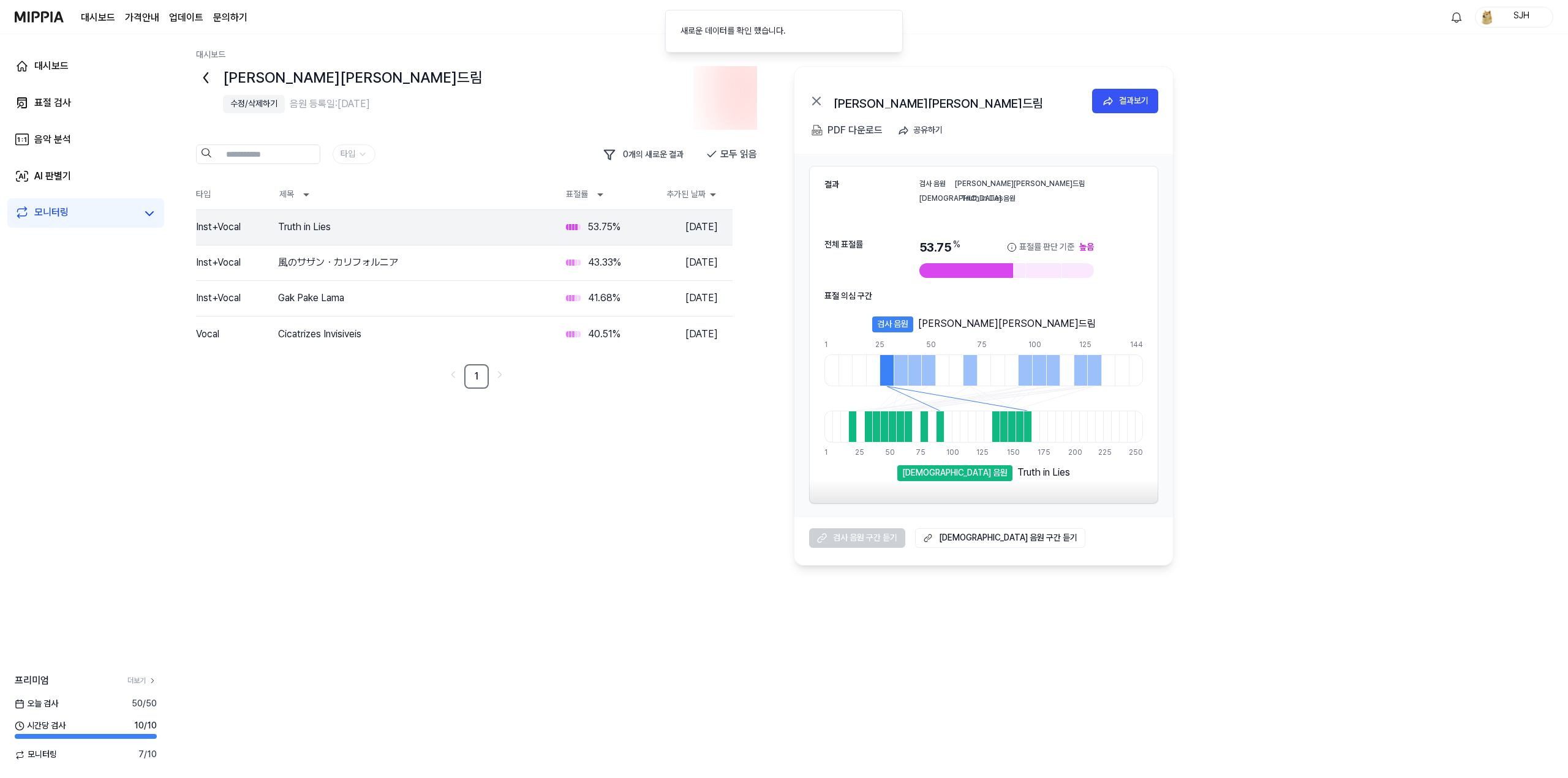
click at [257, 108] on div "수정/삭제하기" at bounding box center [254, 104] width 47 height 12
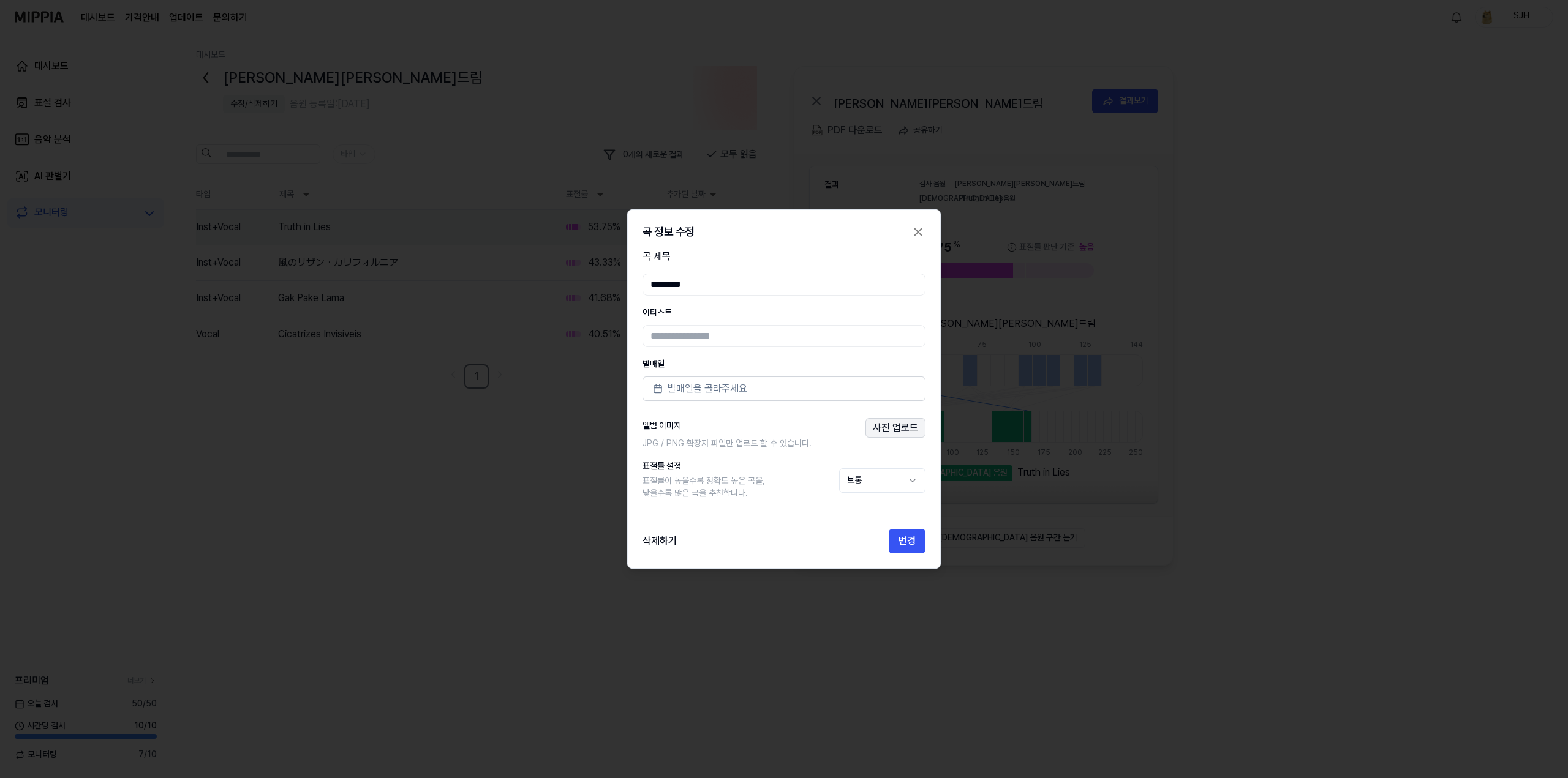
click at [885, 426] on button "사진 업로드" at bounding box center [895, 427] width 60 height 19
click at [917, 237] on icon "button" at bounding box center [918, 231] width 14 height 14
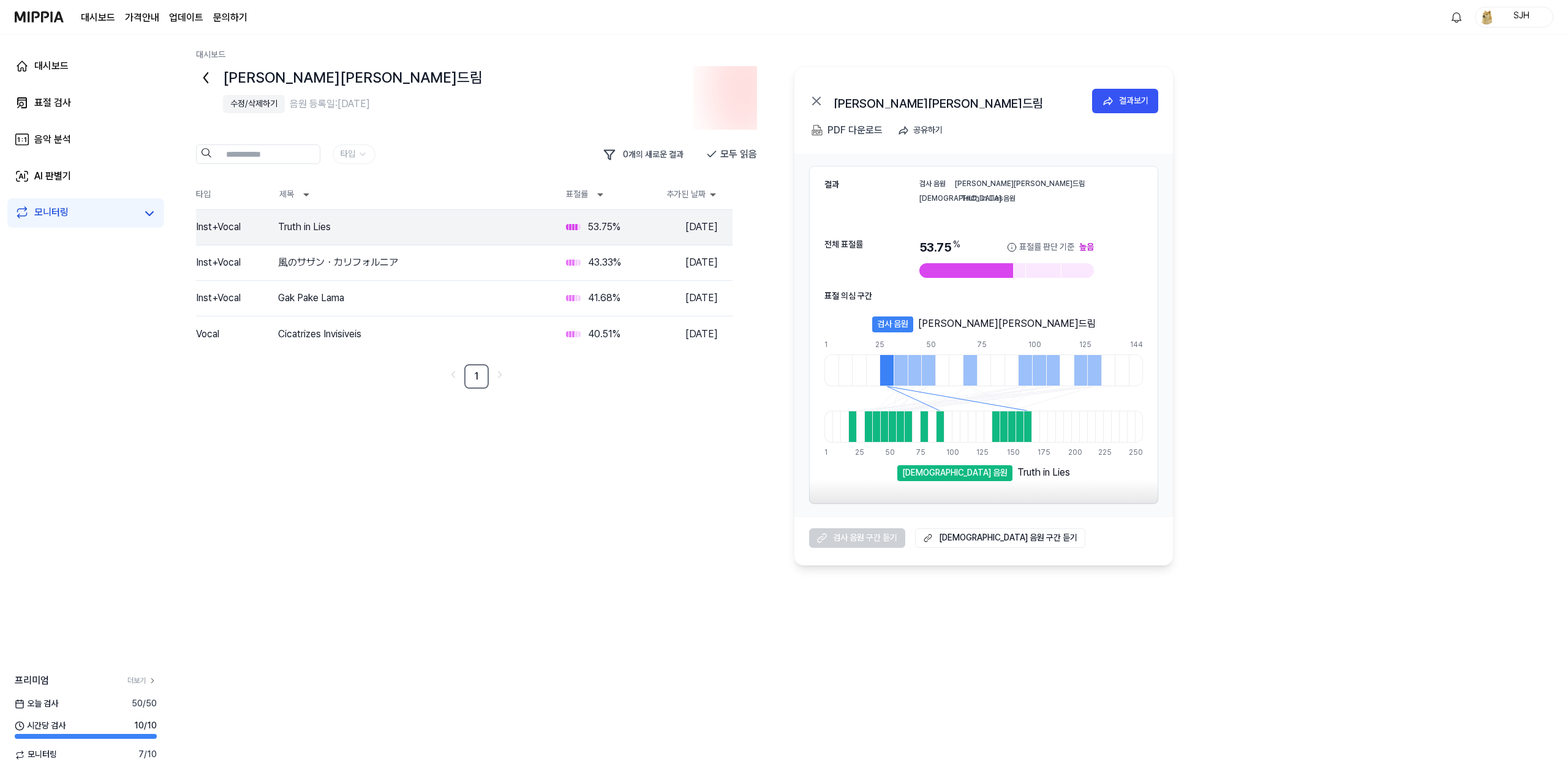
click at [38, 20] on img at bounding box center [38, 16] width 49 height 34
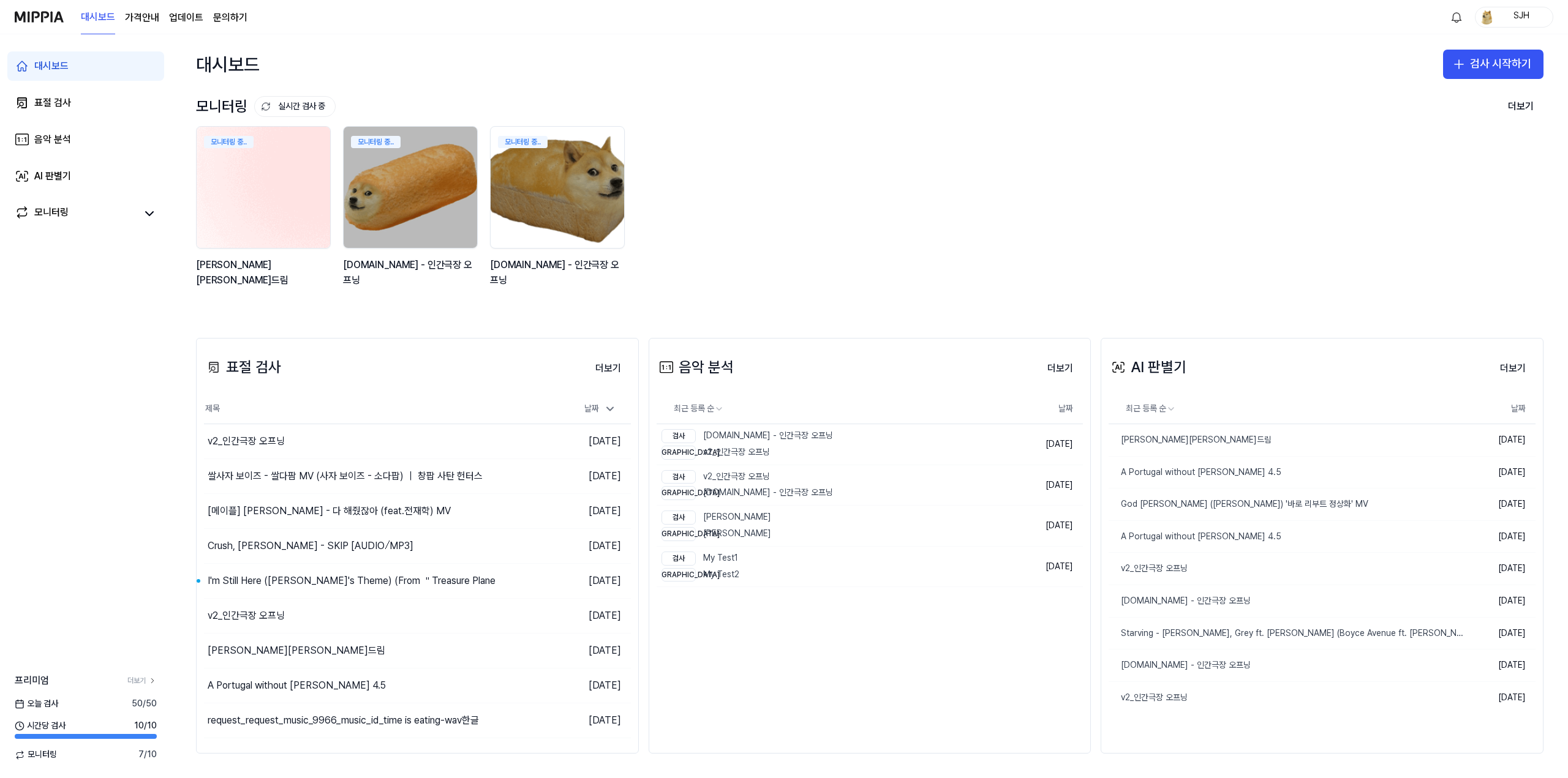
click at [285, 219] on img at bounding box center [263, 187] width 147 height 134
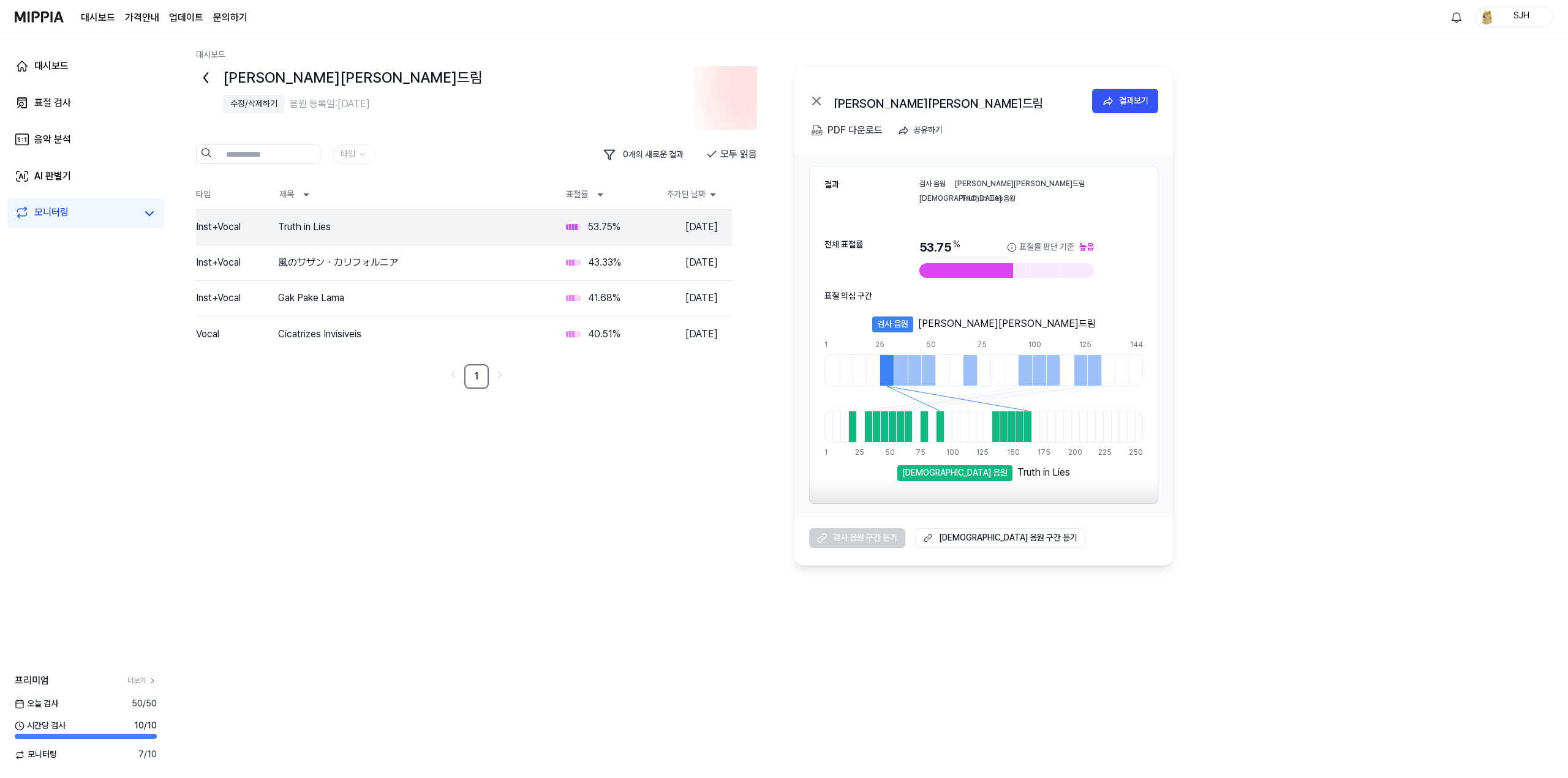
click at [248, 108] on div "수정/삭제하기" at bounding box center [254, 104] width 47 height 12
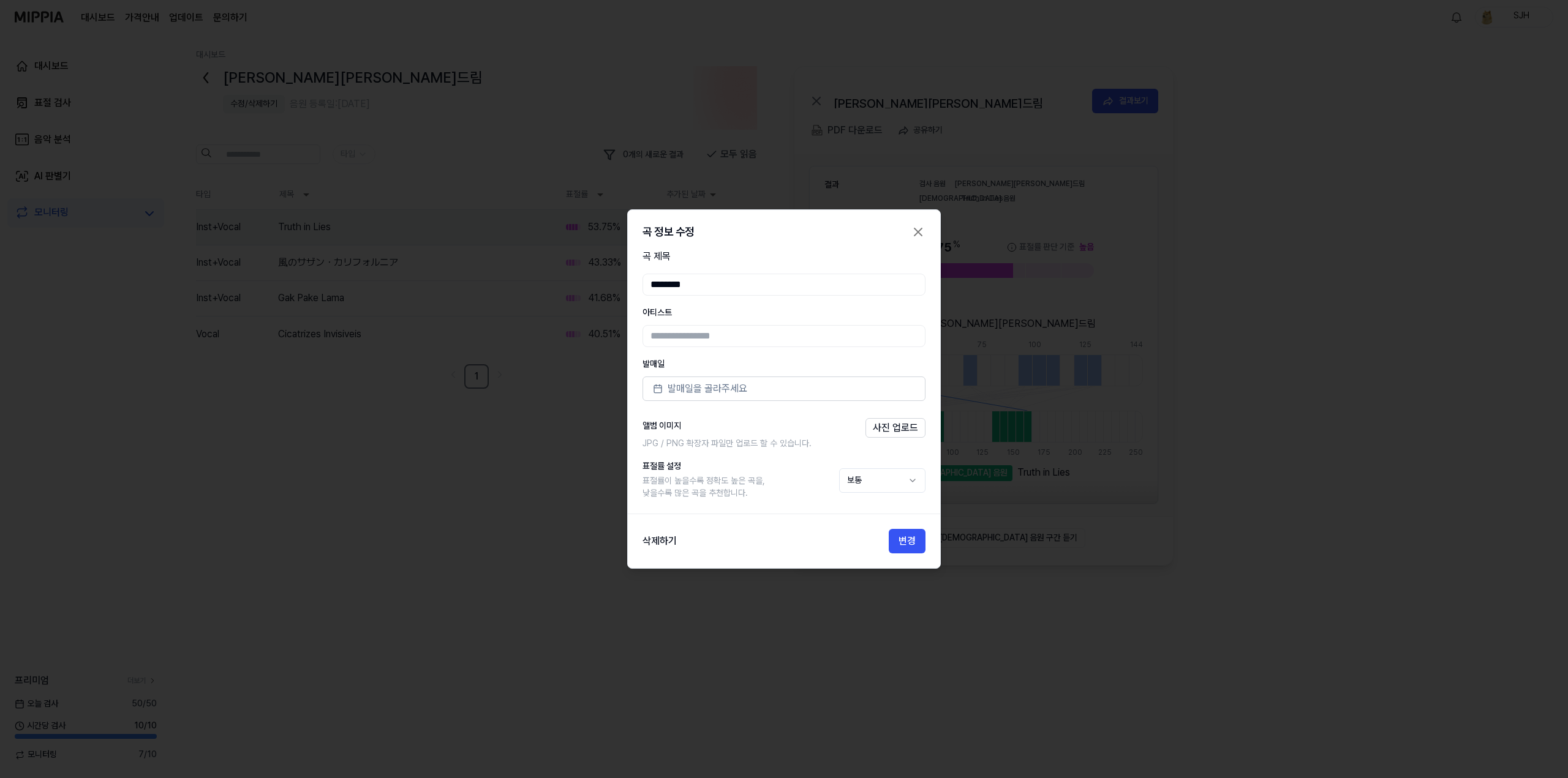
click at [921, 229] on icon "button" at bounding box center [918, 231] width 14 height 14
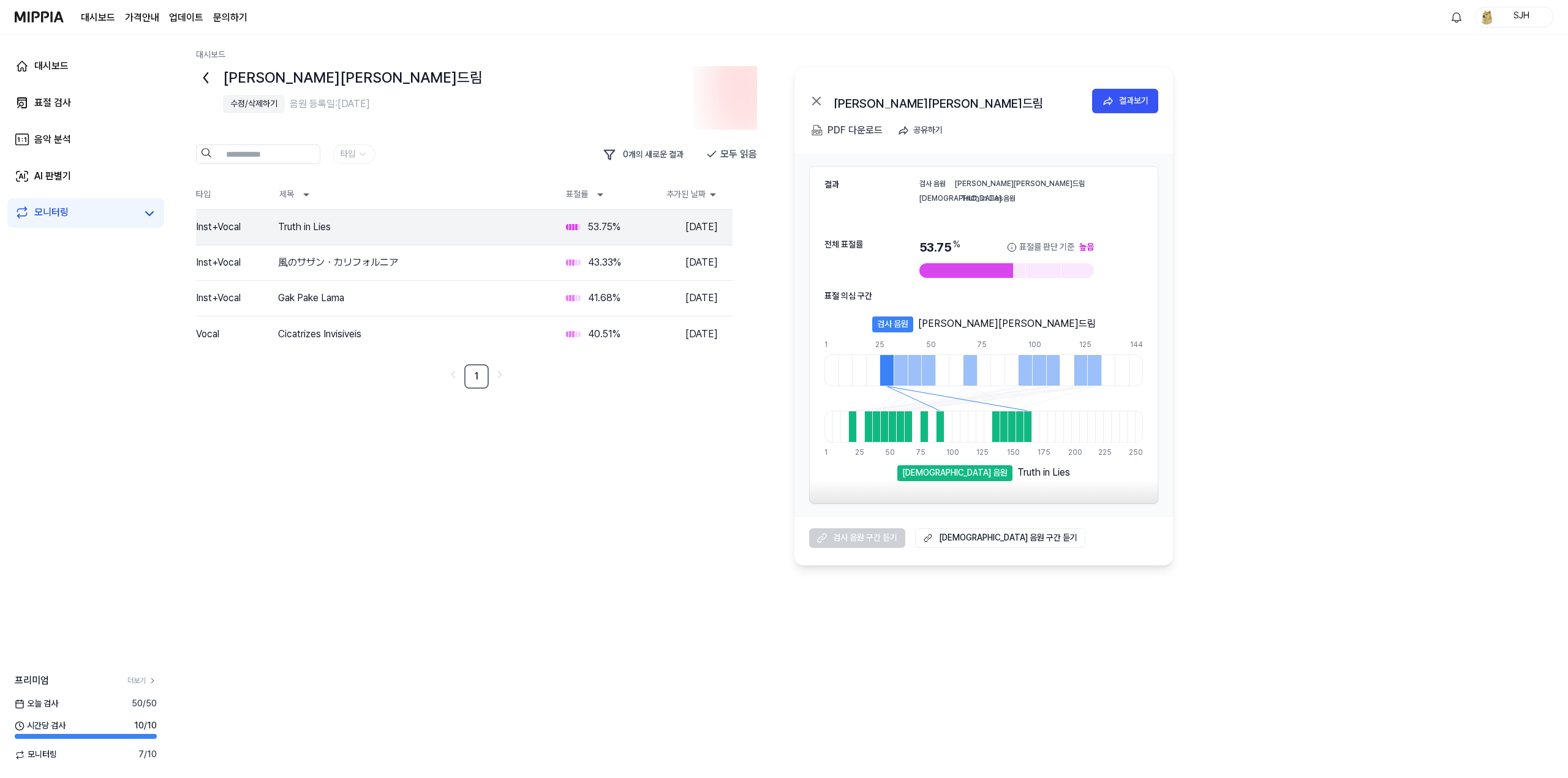
click at [1366, 261] on div "[PERSON_NAME][PERSON_NAME]드림 [PERSON_NAME]/삭제하기 음원 등록일: [DATE] 타입 0 개의 새로운 결과 모…" at bounding box center [870, 316] width 1348 height 499
click at [37, 16] on img at bounding box center [38, 16] width 49 height 34
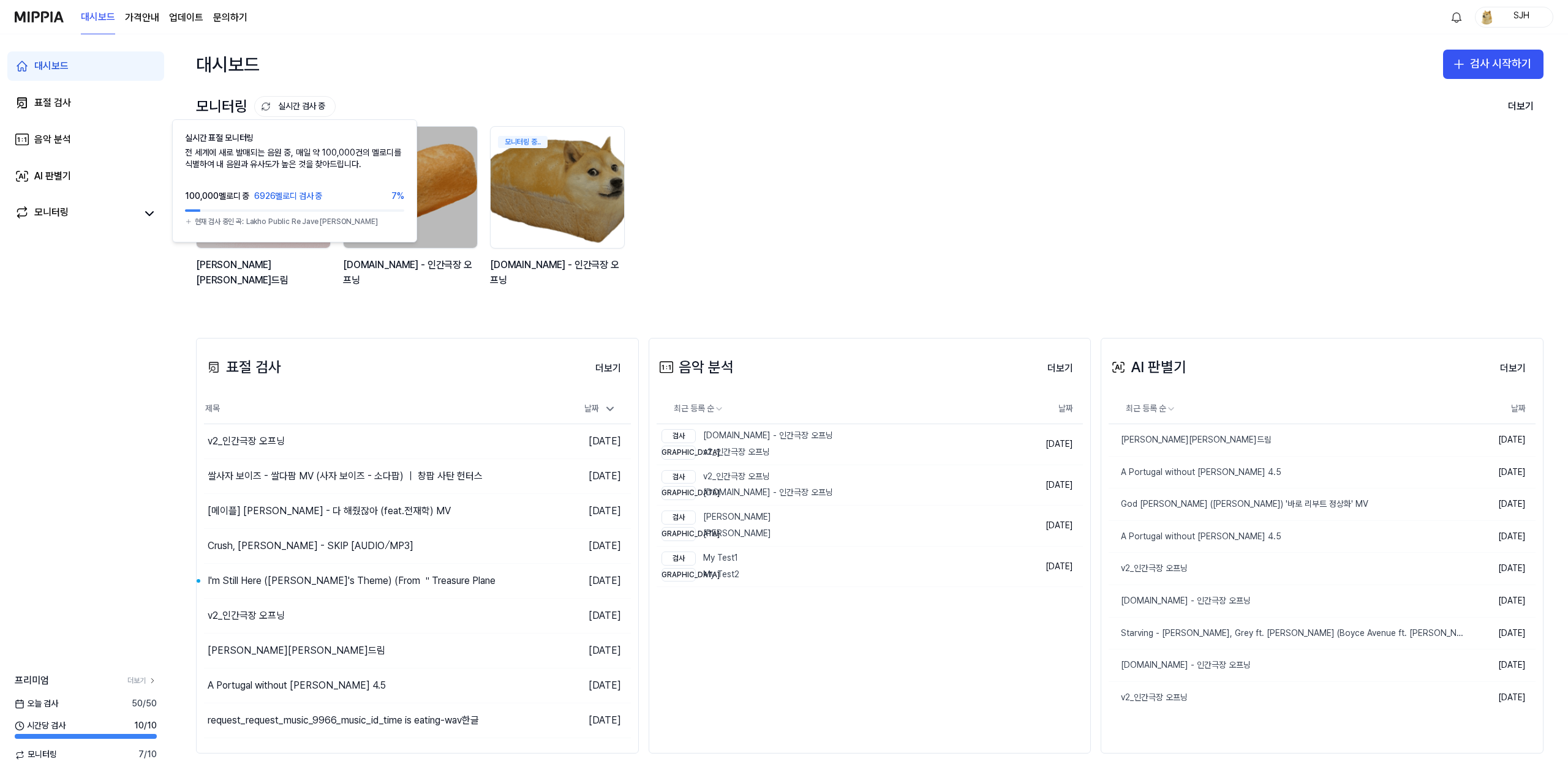
click at [337, 85] on div "대시보드 검사 시작하기" at bounding box center [870, 64] width 1397 height 60
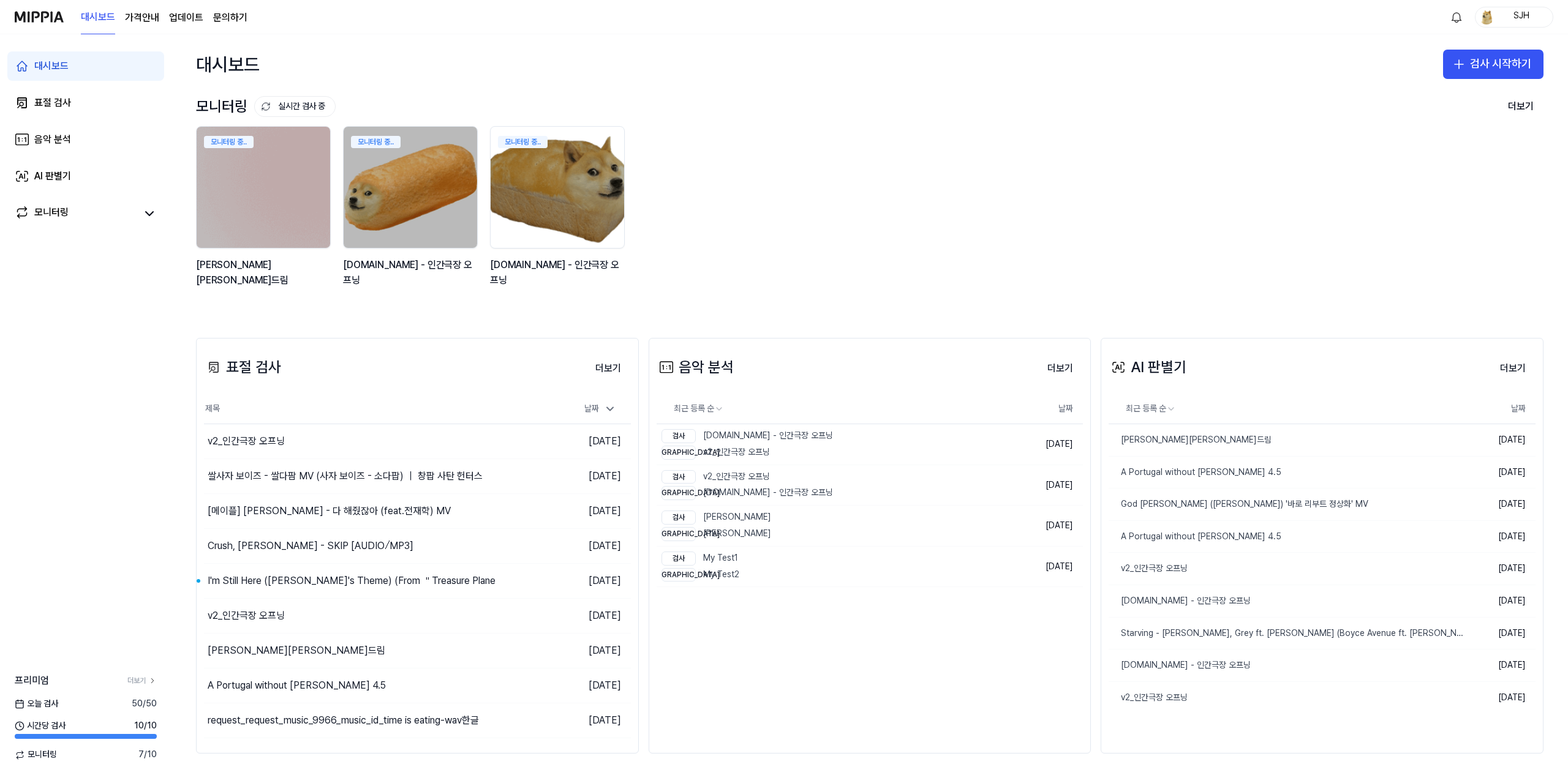
click at [970, 210] on div "모니터링 중.. [PERSON_NAME][PERSON_NAME]드림 모니터링 중.. [DOMAIN_NAME] - 인간극장 오프닝 모니터링 중.…" at bounding box center [860, 213] width 1348 height 175
